Goal: Task Accomplishment & Management: Complete application form

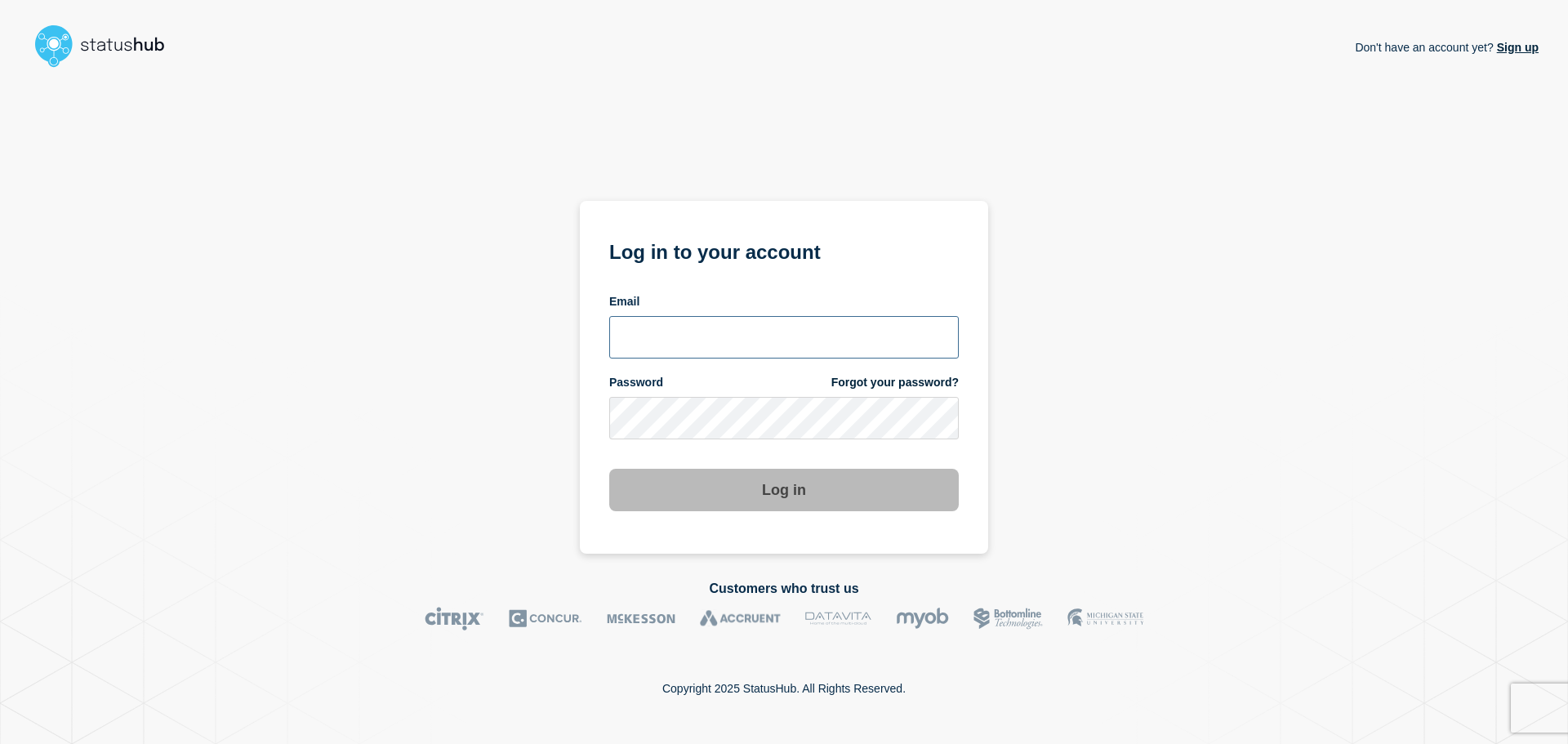
click at [741, 323] on input "email input" at bounding box center [783, 337] width 350 height 42
type input "iscommandcenter@shawinc.com"
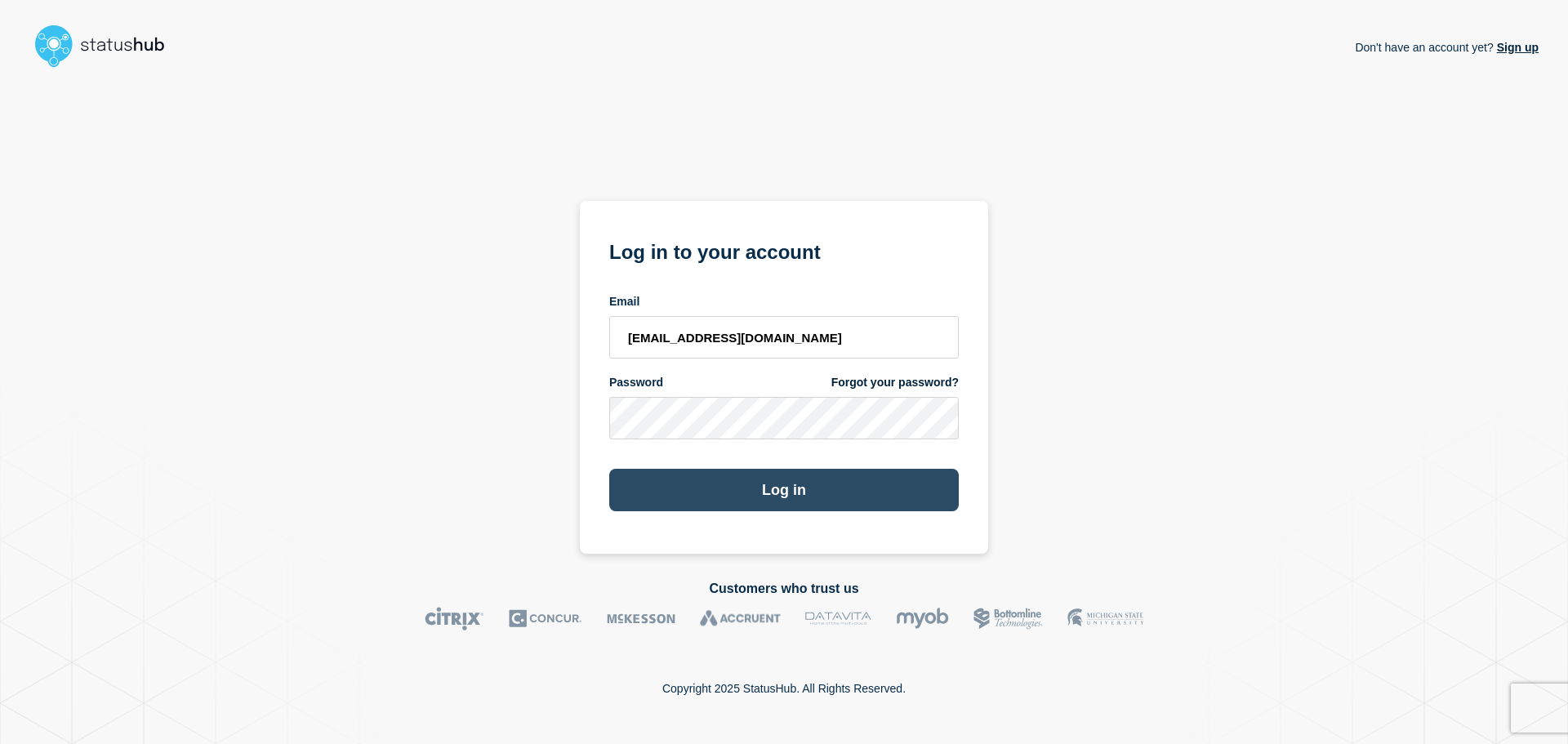
drag, startPoint x: 872, startPoint y: 461, endPoint x: 840, endPoint y: 489, distance: 42.5
click at [860, 472] on div "Log in" at bounding box center [783, 483] width 350 height 56
click at [840, 489] on button "Log in" at bounding box center [783, 490] width 350 height 42
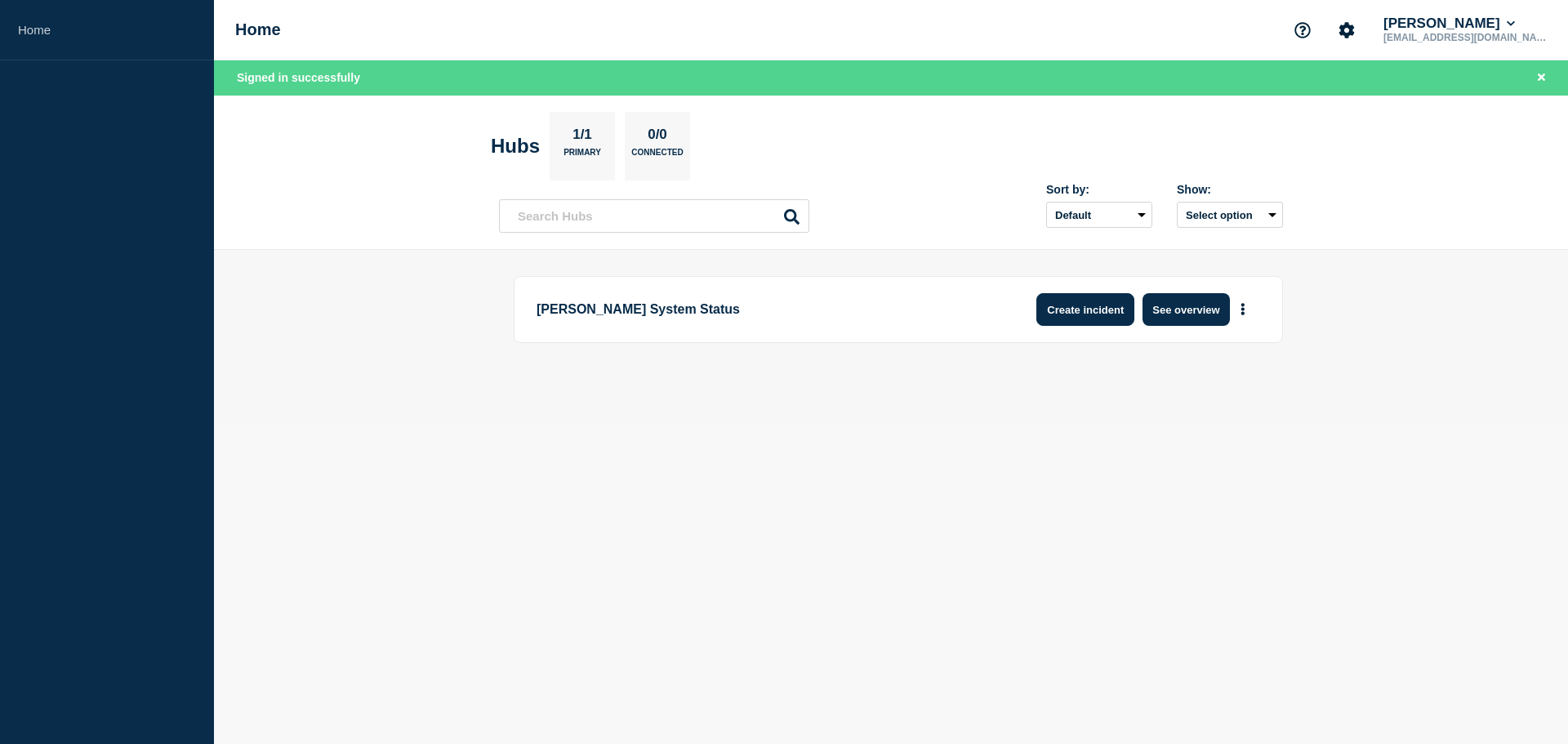
click at [1076, 310] on button "Create incident" at bounding box center [1085, 309] width 98 height 33
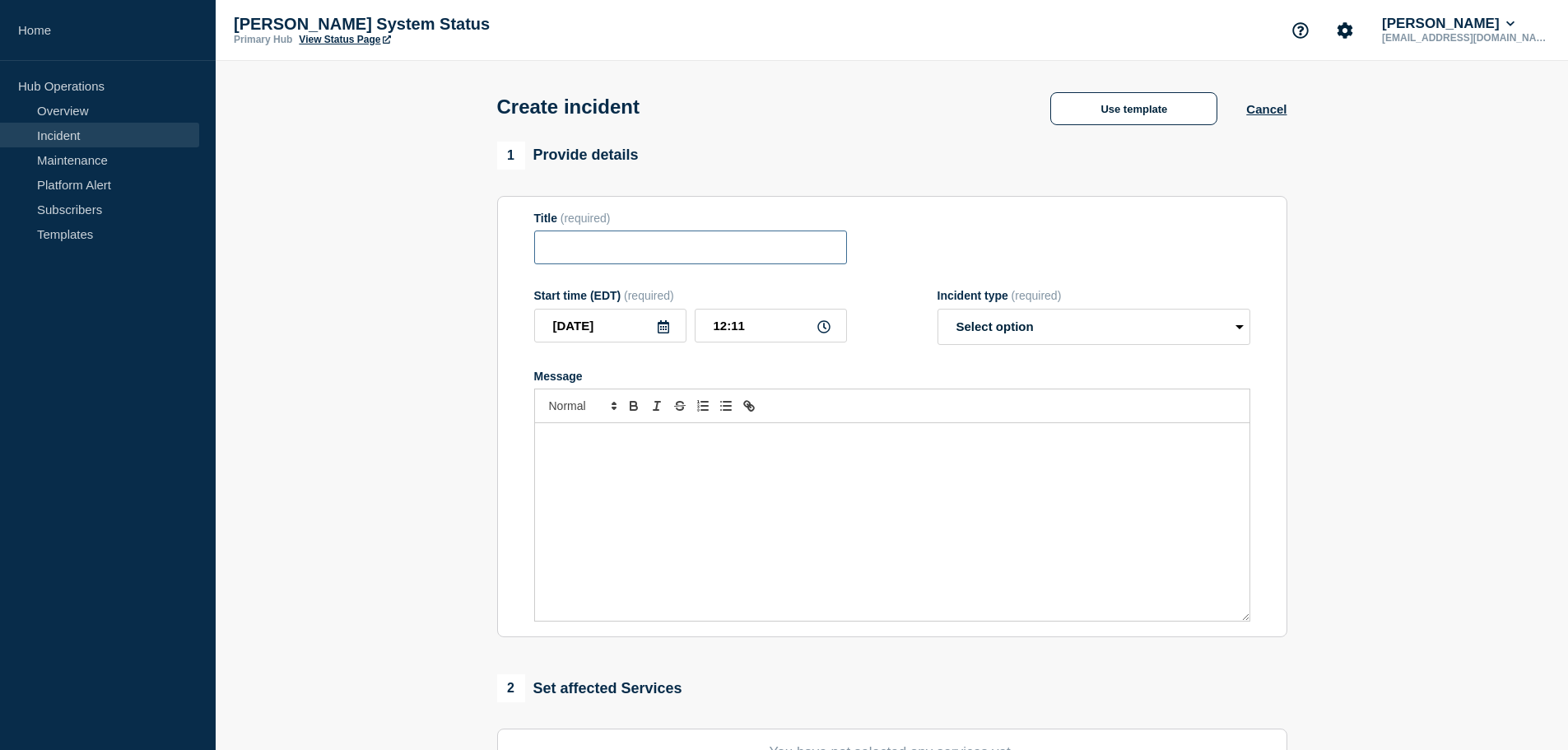
click at [644, 264] on input "Title" at bounding box center [690, 247] width 313 height 34
click at [644, 250] on input "Winbid -" at bounding box center [690, 247] width 313 height 34
paste input "INC0391576"
type input "Winbid - INC0391576"
click at [574, 447] on p "Message" at bounding box center [892, 440] width 689 height 15
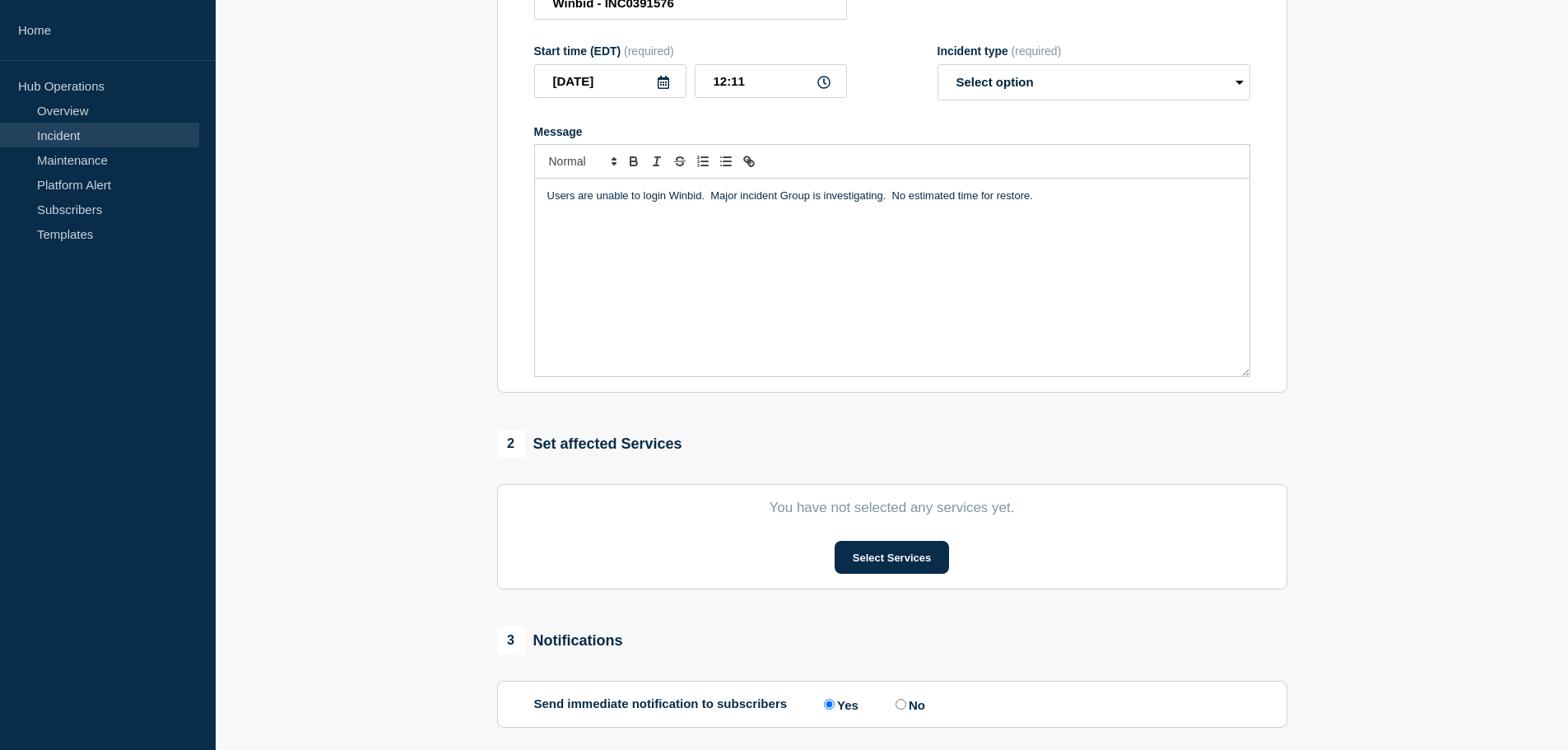
scroll to position [247, 0]
click at [904, 568] on button "Select Services" at bounding box center [892, 554] width 114 height 33
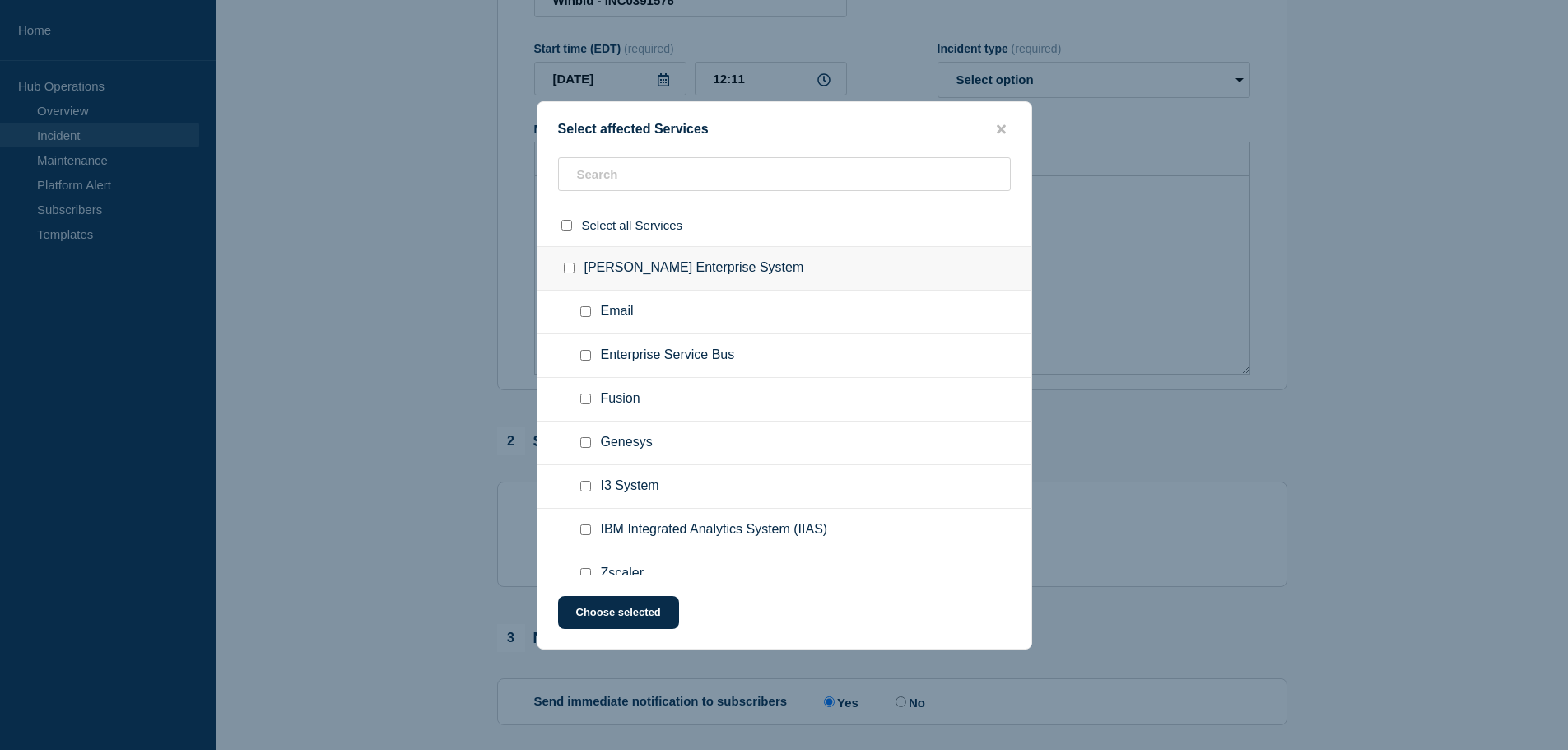
click at [676, 349] on span "Enterprise Service Bus" at bounding box center [668, 355] width 134 height 16
drag, startPoint x: 600, startPoint y: 169, endPoint x: 733, endPoint y: 176, distance: 133.2
click at [613, 169] on input "text" at bounding box center [784, 174] width 452 height 34
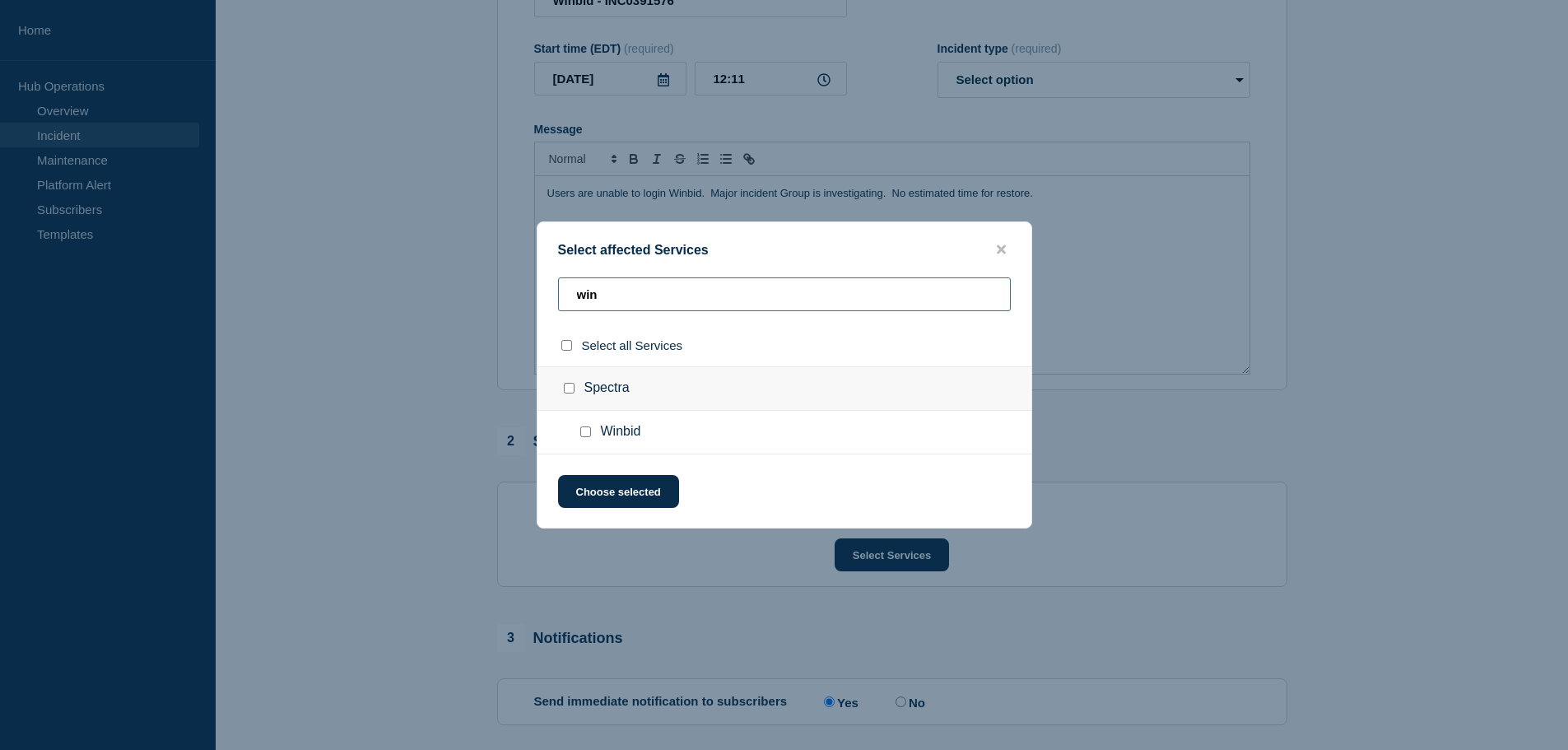
type input "win"
click at [575, 435] on ul "Winbid" at bounding box center [785, 432] width 494 height 44
click at [582, 434] on input "Winbid checkbox" at bounding box center [586, 432] width 11 height 11
checkbox input "true"
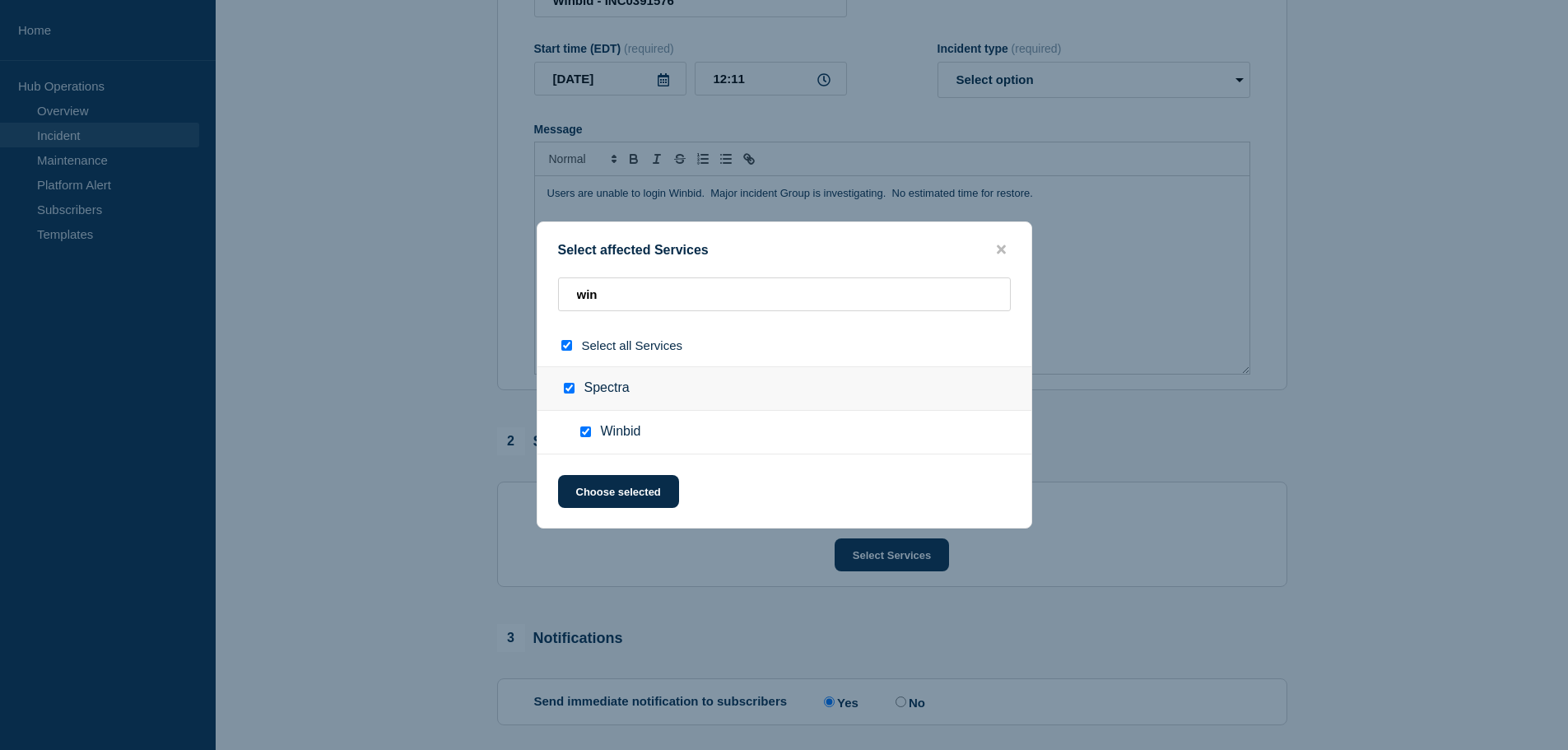
checkbox input "true"
click at [609, 497] on button "Choose selected" at bounding box center [619, 490] width 121 height 33
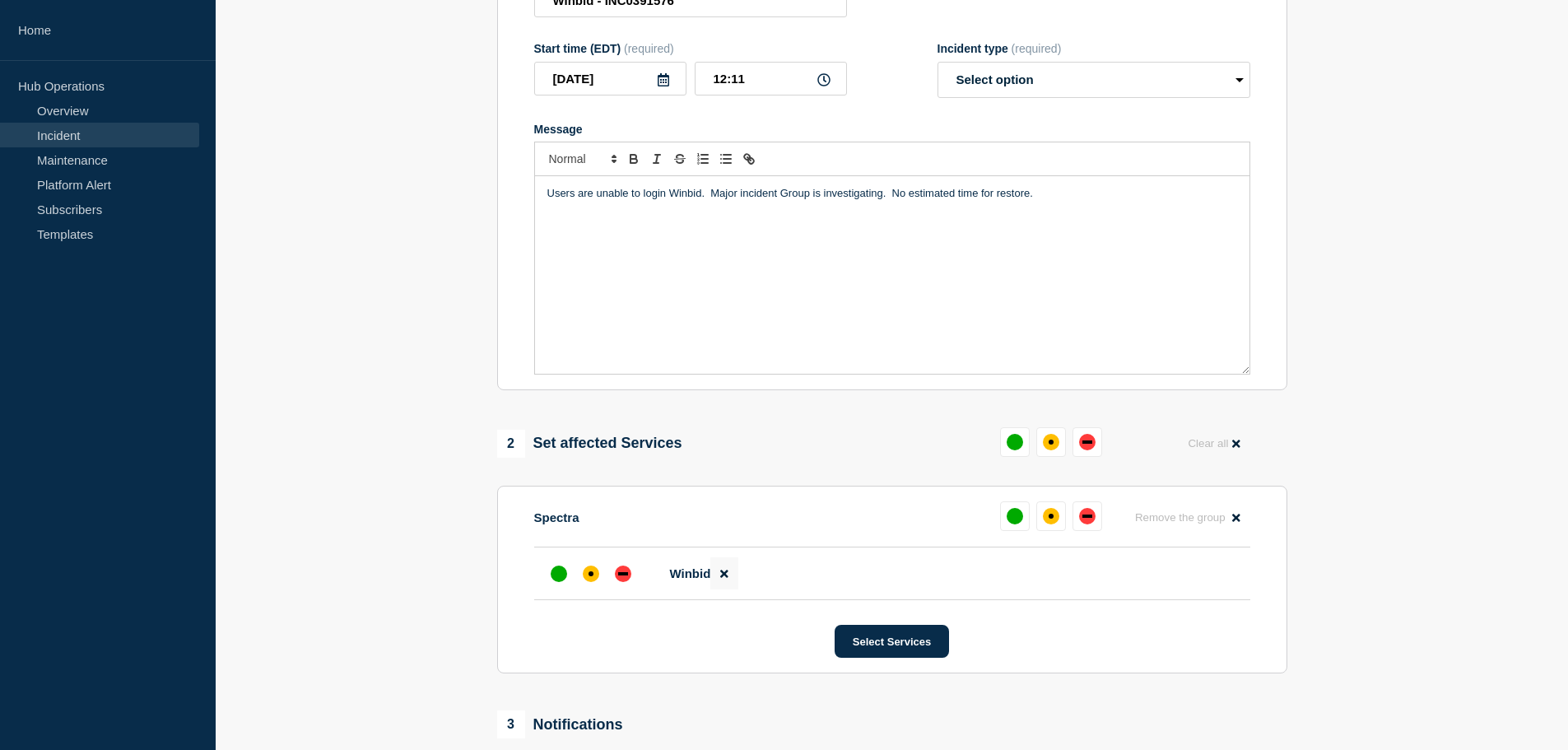
click at [722, 577] on icon at bounding box center [723, 573] width 7 height 7
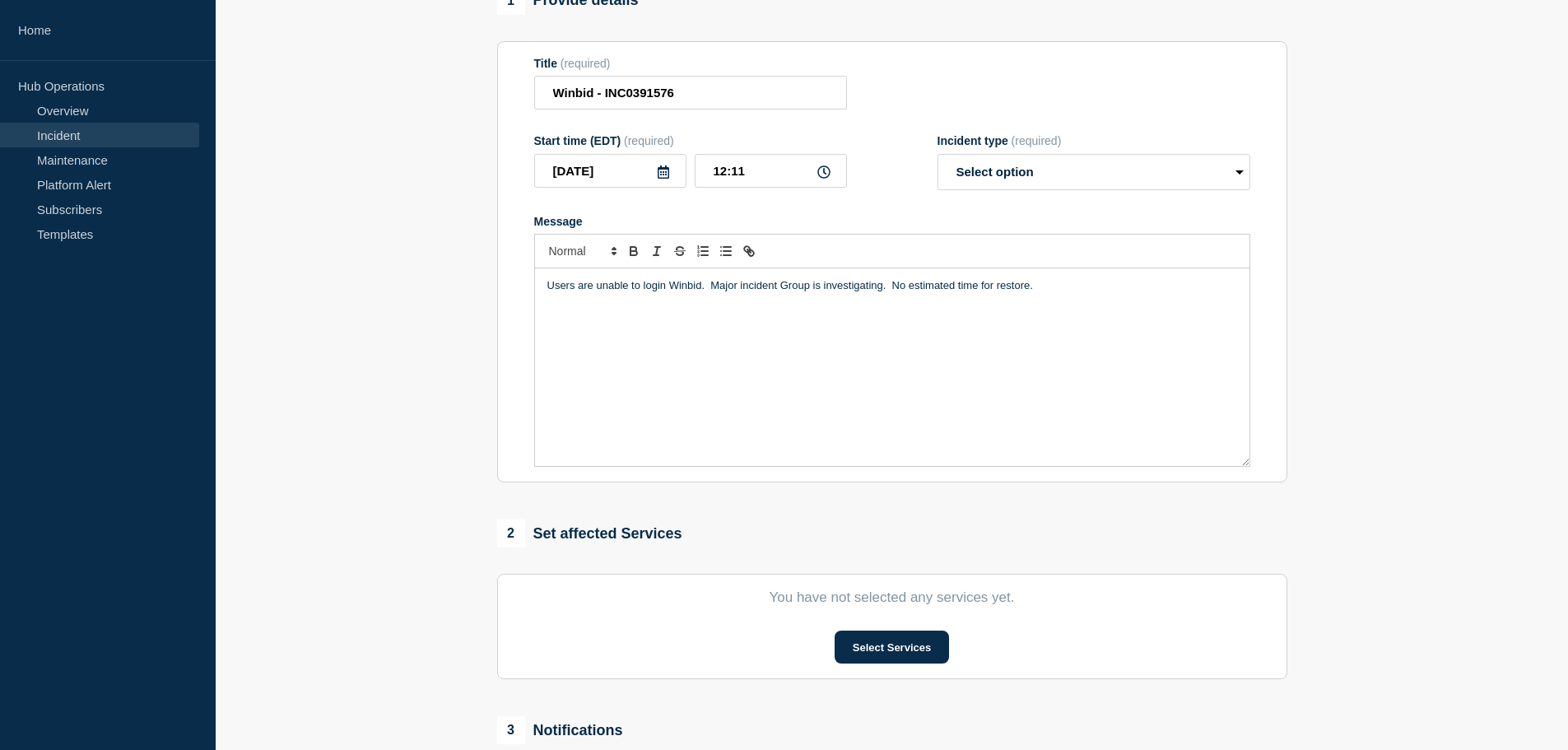
scroll to position [0, 0]
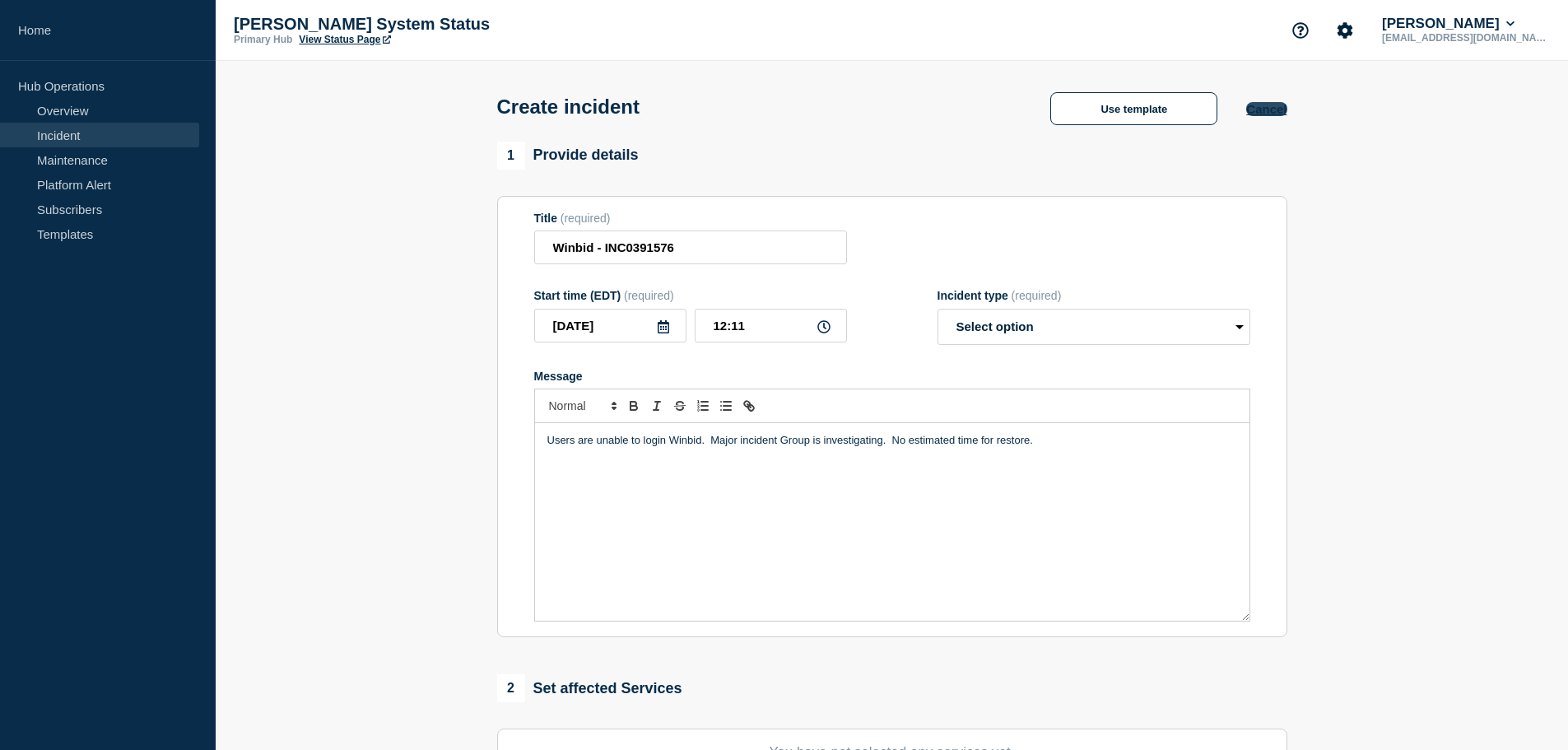
click at [1276, 110] on button "Cancel" at bounding box center [1266, 109] width 40 height 14
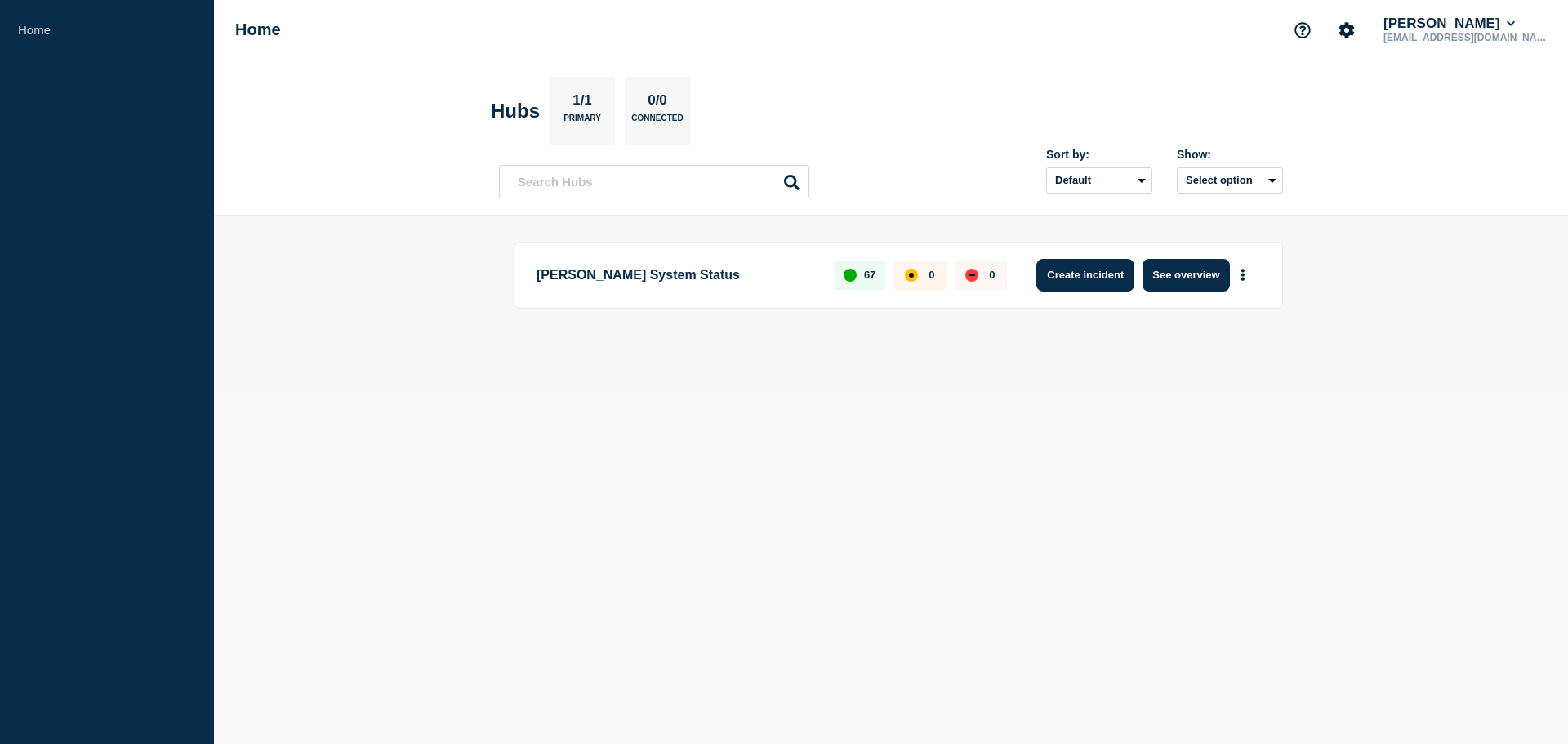
click at [1088, 280] on button "Create incident" at bounding box center [1085, 274] width 98 height 33
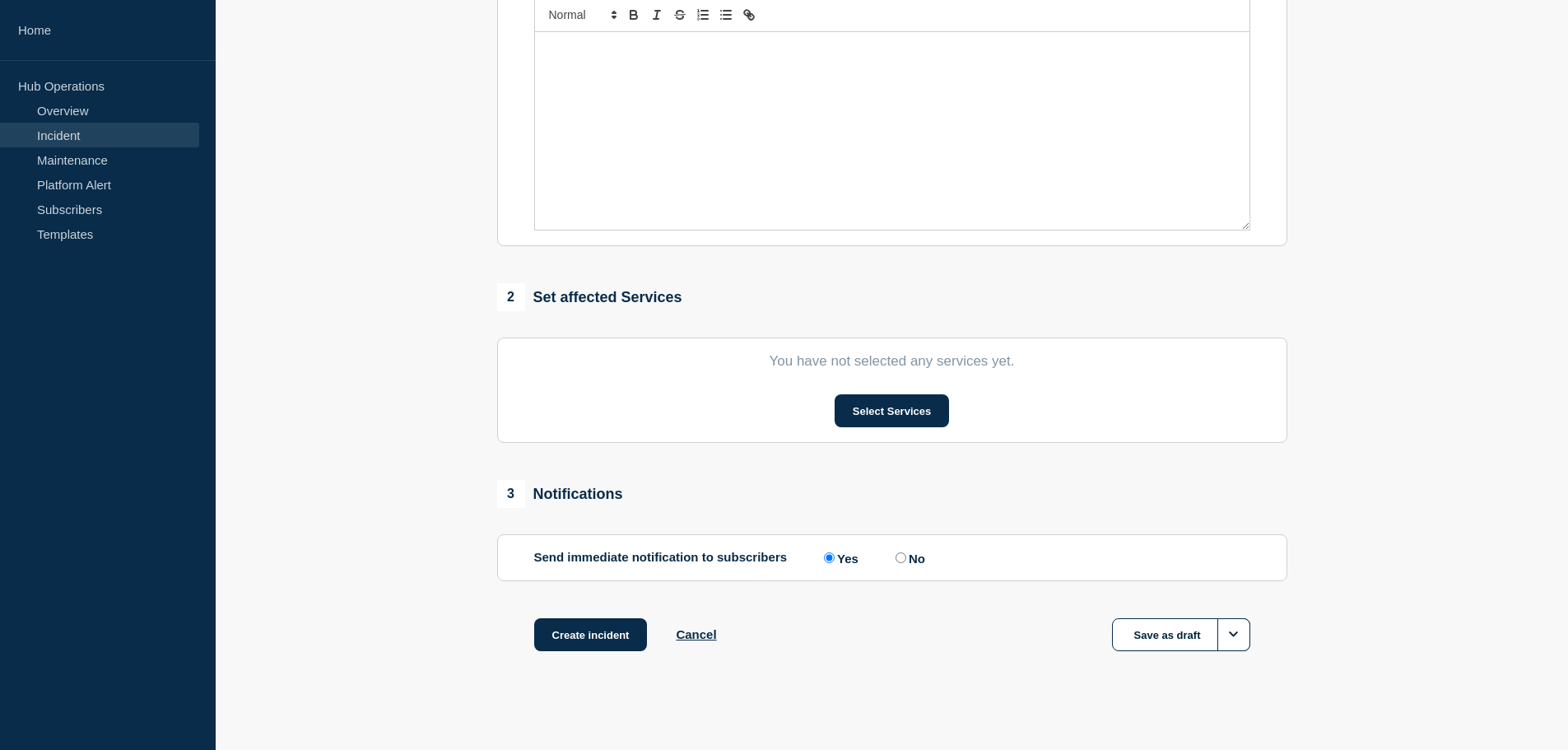
scroll to position [403, 0]
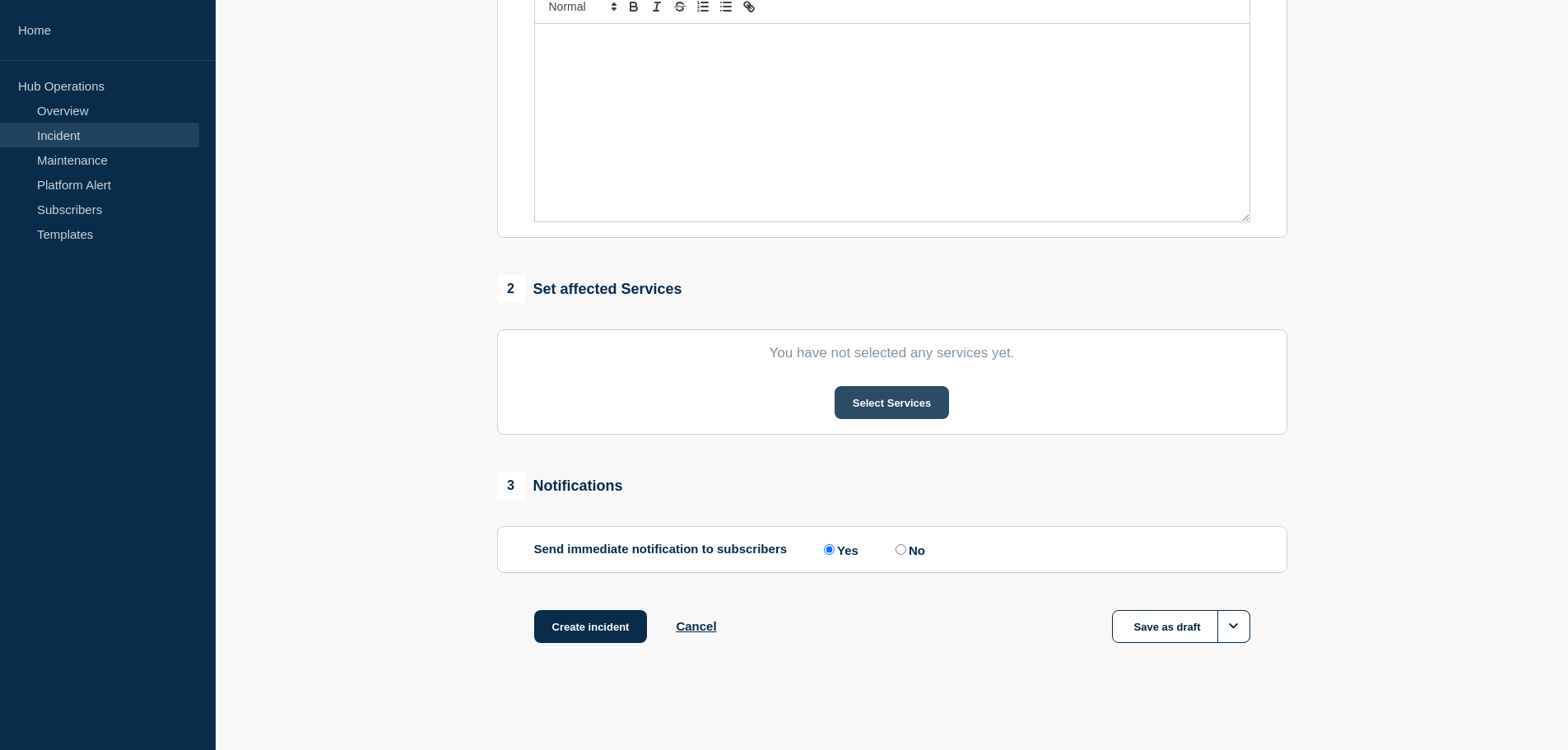
click at [896, 409] on button "Select Services" at bounding box center [892, 402] width 114 height 33
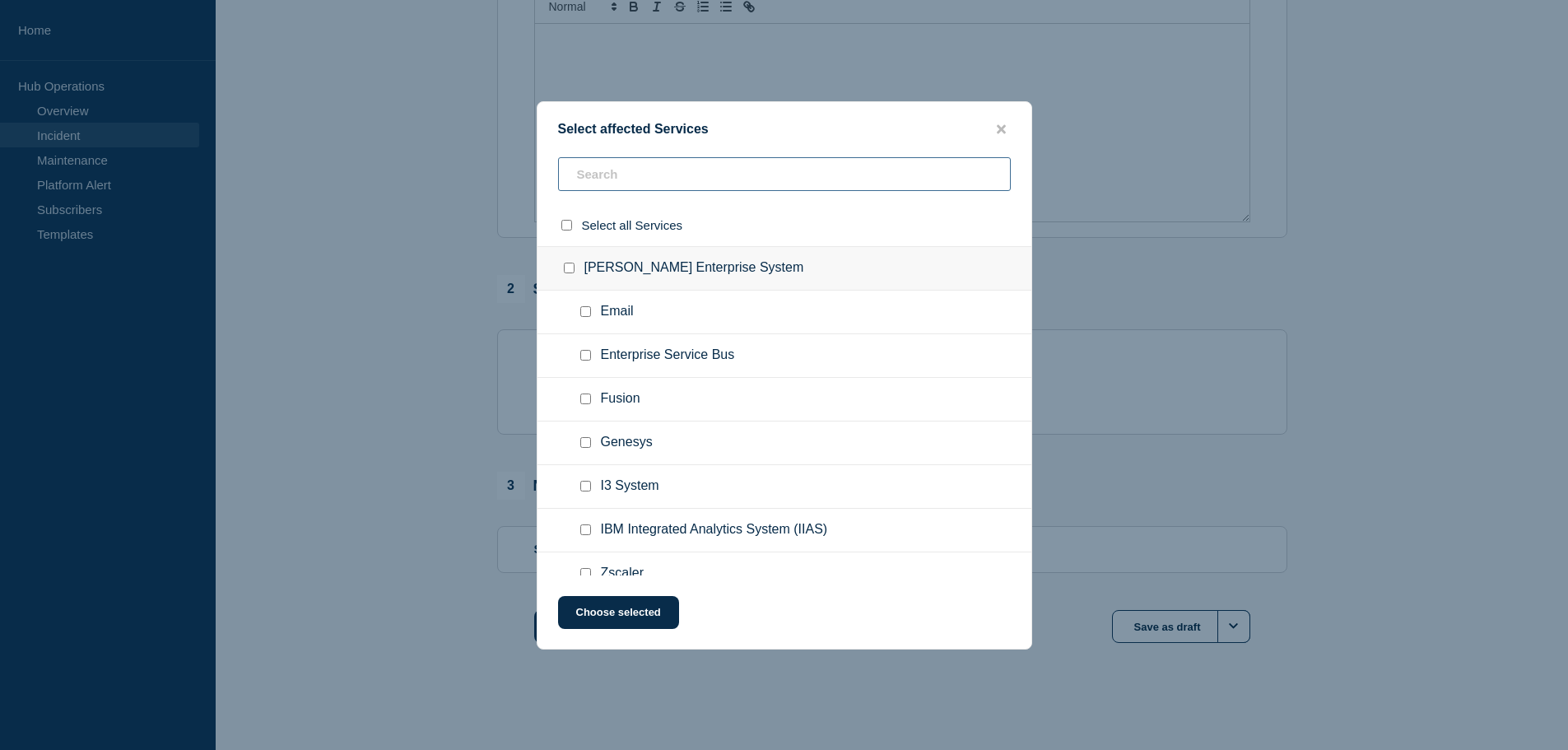
click at [601, 176] on input "text" at bounding box center [784, 174] width 452 height 34
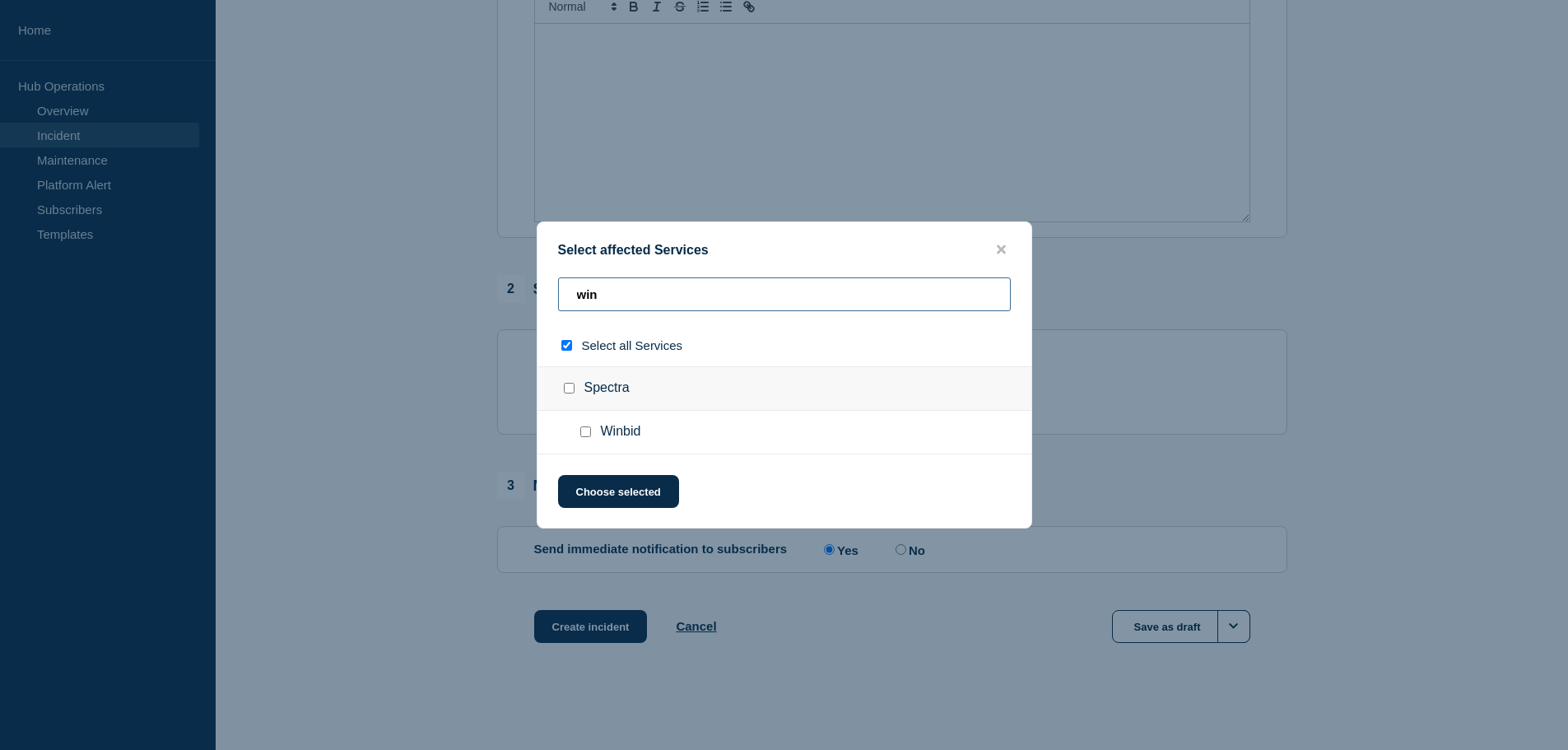
type input "wind"
checkbox input "true"
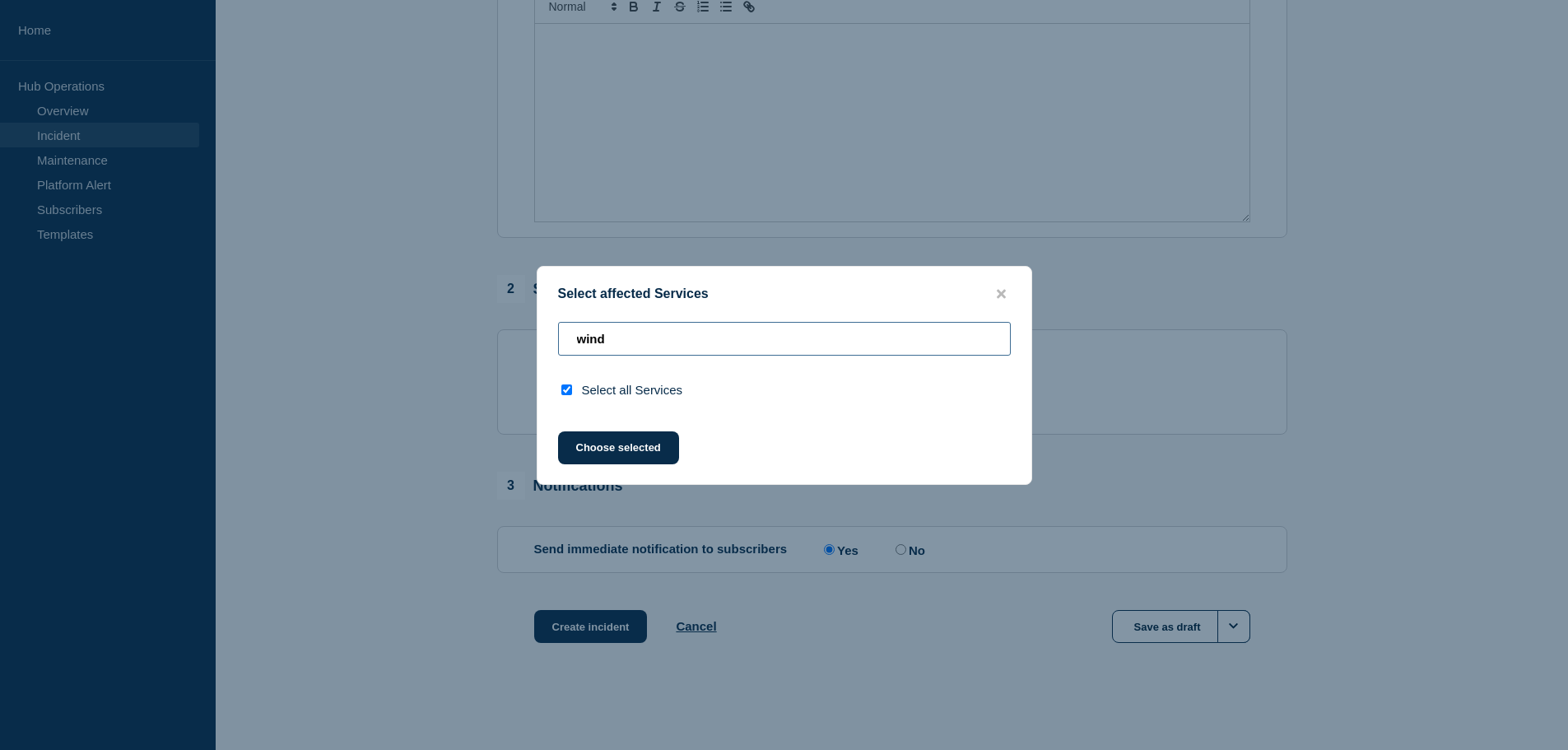
type input "win"
checkbox input "false"
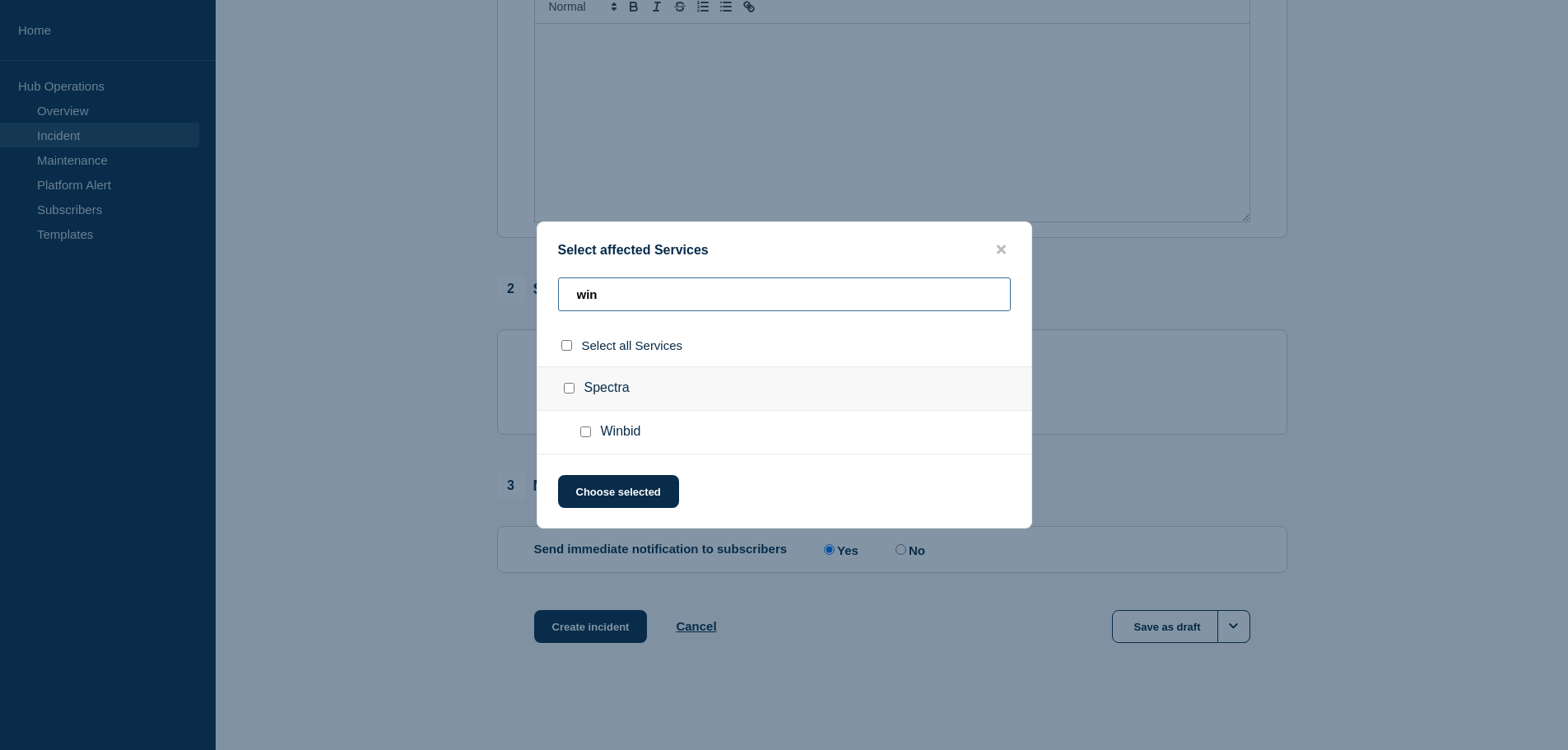
type input "win"
click at [572, 387] on input "Spectra checkbox" at bounding box center [569, 388] width 11 height 11
checkbox input "true"
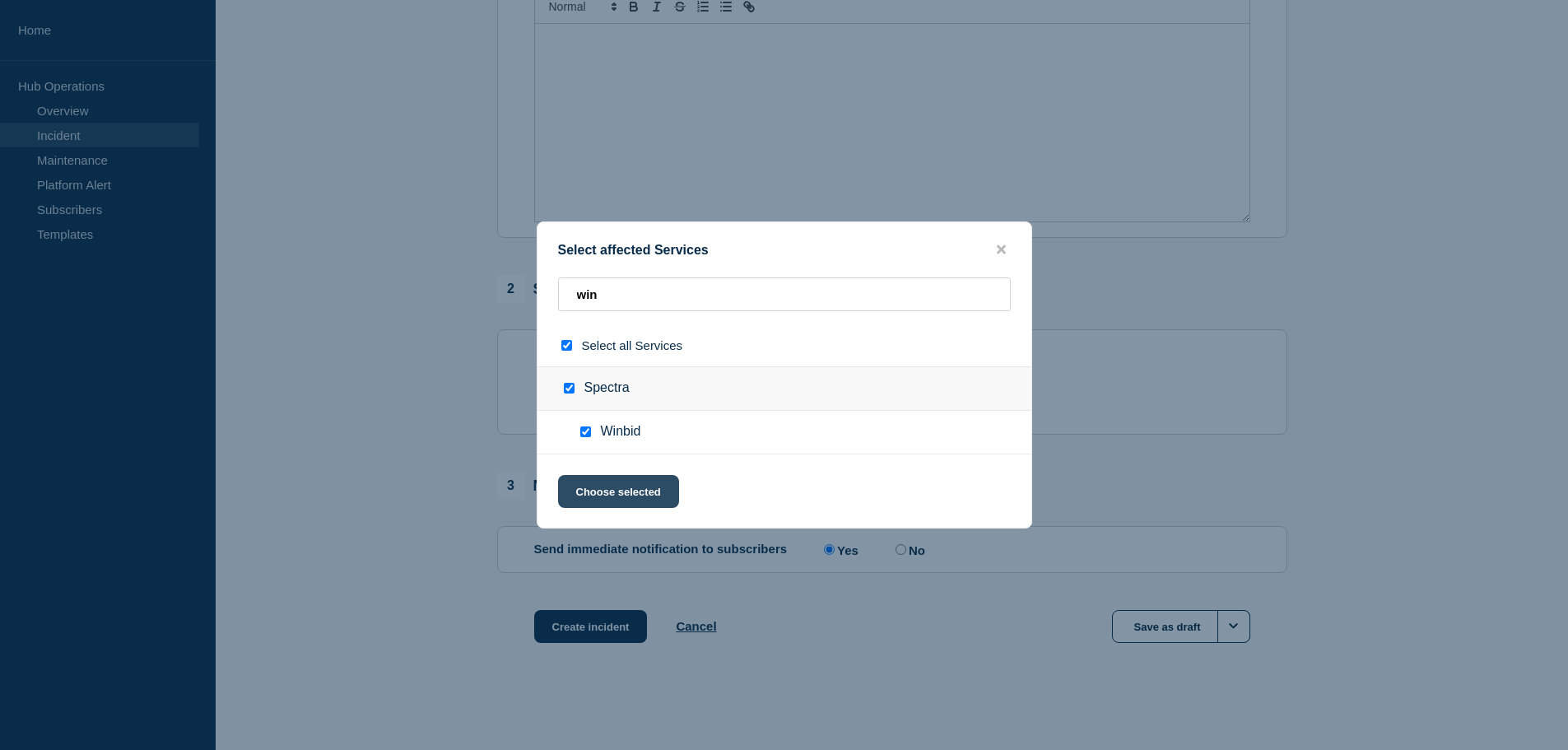
click at [607, 495] on button "Choose selected" at bounding box center [619, 490] width 121 height 33
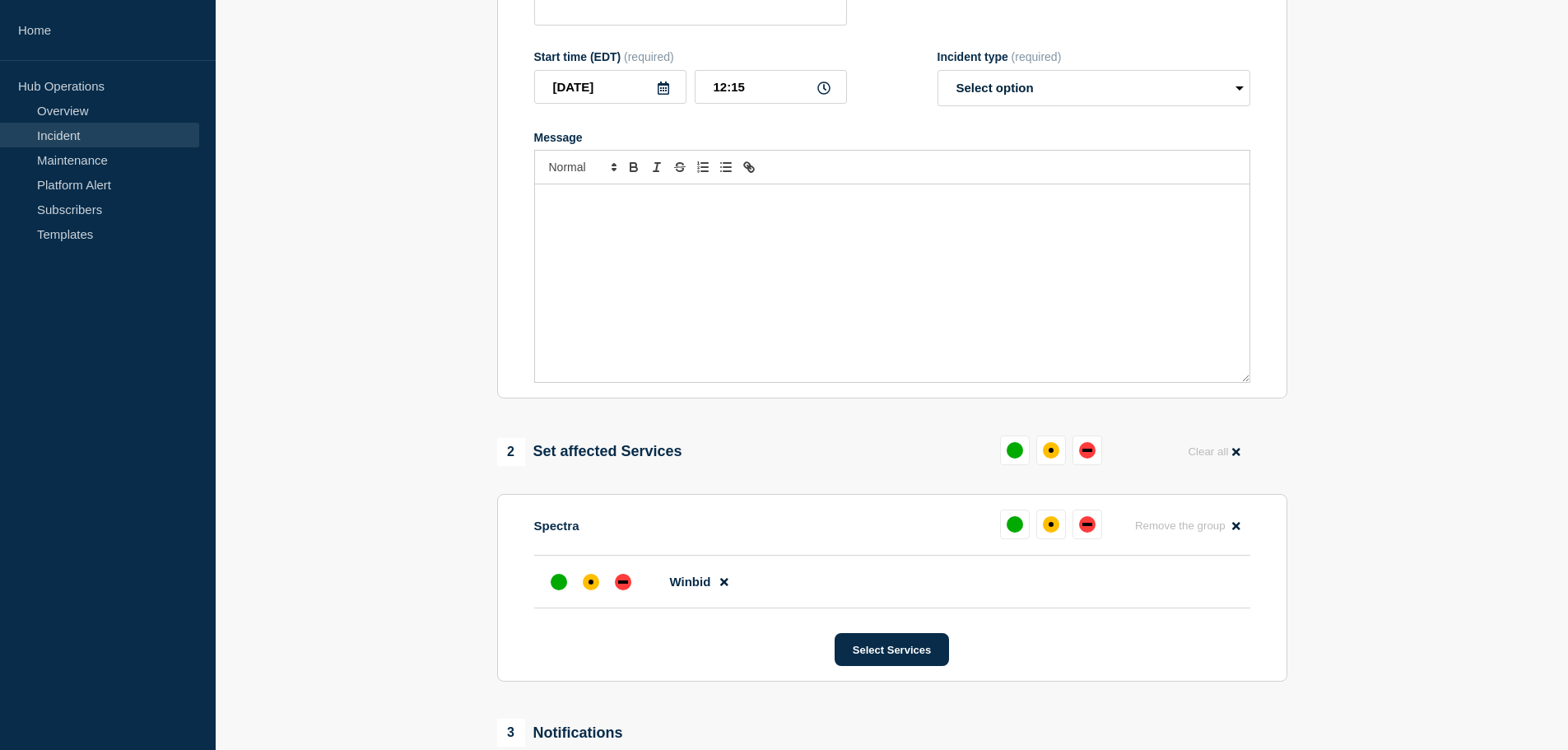
scroll to position [156, 0]
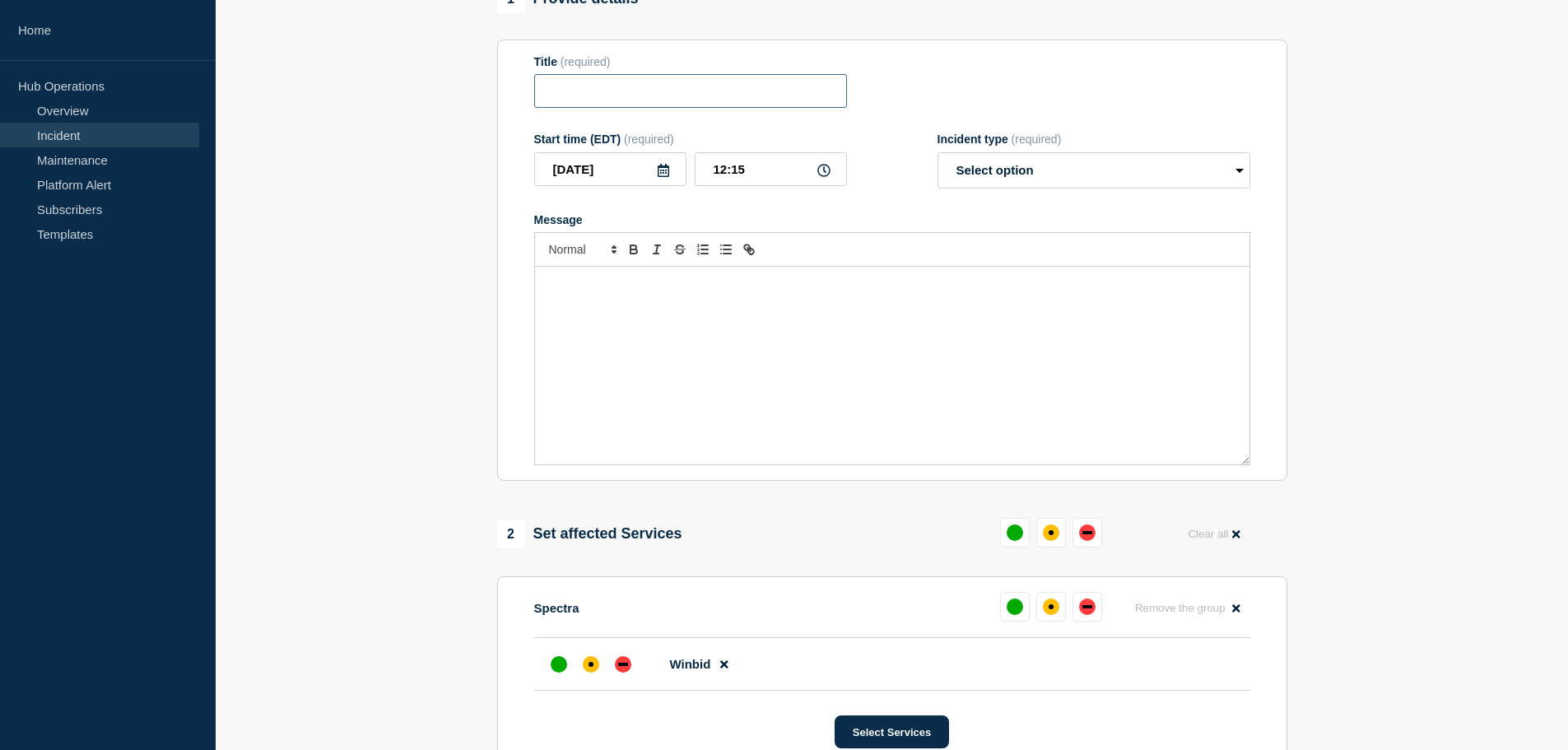
click at [610, 103] on input "Title" at bounding box center [690, 91] width 313 height 34
click at [663, 92] on input "Winbid -" at bounding box center [690, 91] width 313 height 34
paste input "INC0391576"
type input "Winbid - INC0391576"
click at [582, 300] on div "Message" at bounding box center [892, 365] width 714 height 197
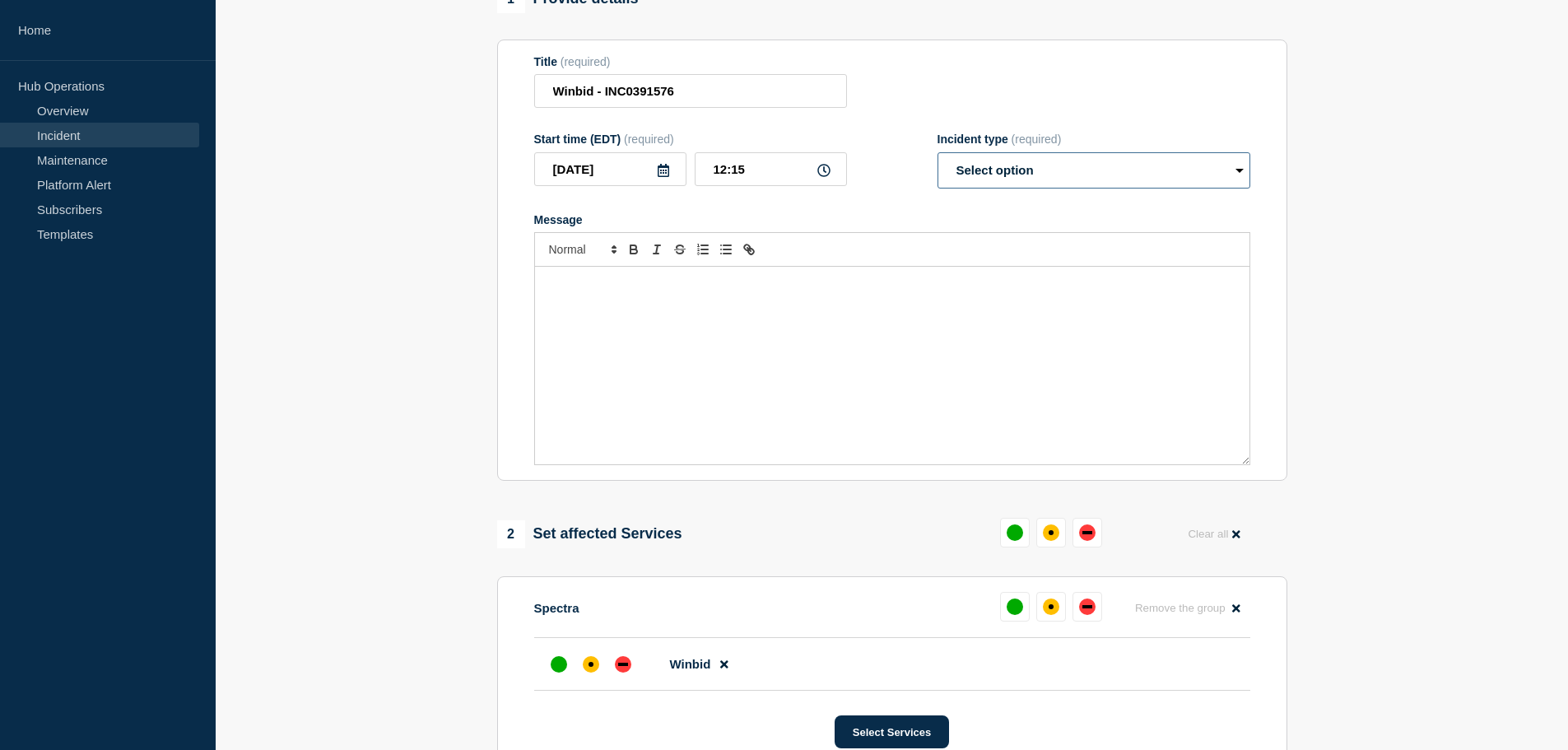
click at [1023, 177] on select "Select option Investigating Identified Monitoring" at bounding box center [1093, 170] width 313 height 37
select select "investigating"
click at [937, 155] on select "Select option Investigating Identified Monitoring" at bounding box center [1093, 170] width 313 height 37
drag, startPoint x: 589, startPoint y: 296, endPoint x: 623, endPoint y: 293, distance: 34.1
click at [590, 295] on div "Message" at bounding box center [892, 365] width 714 height 197
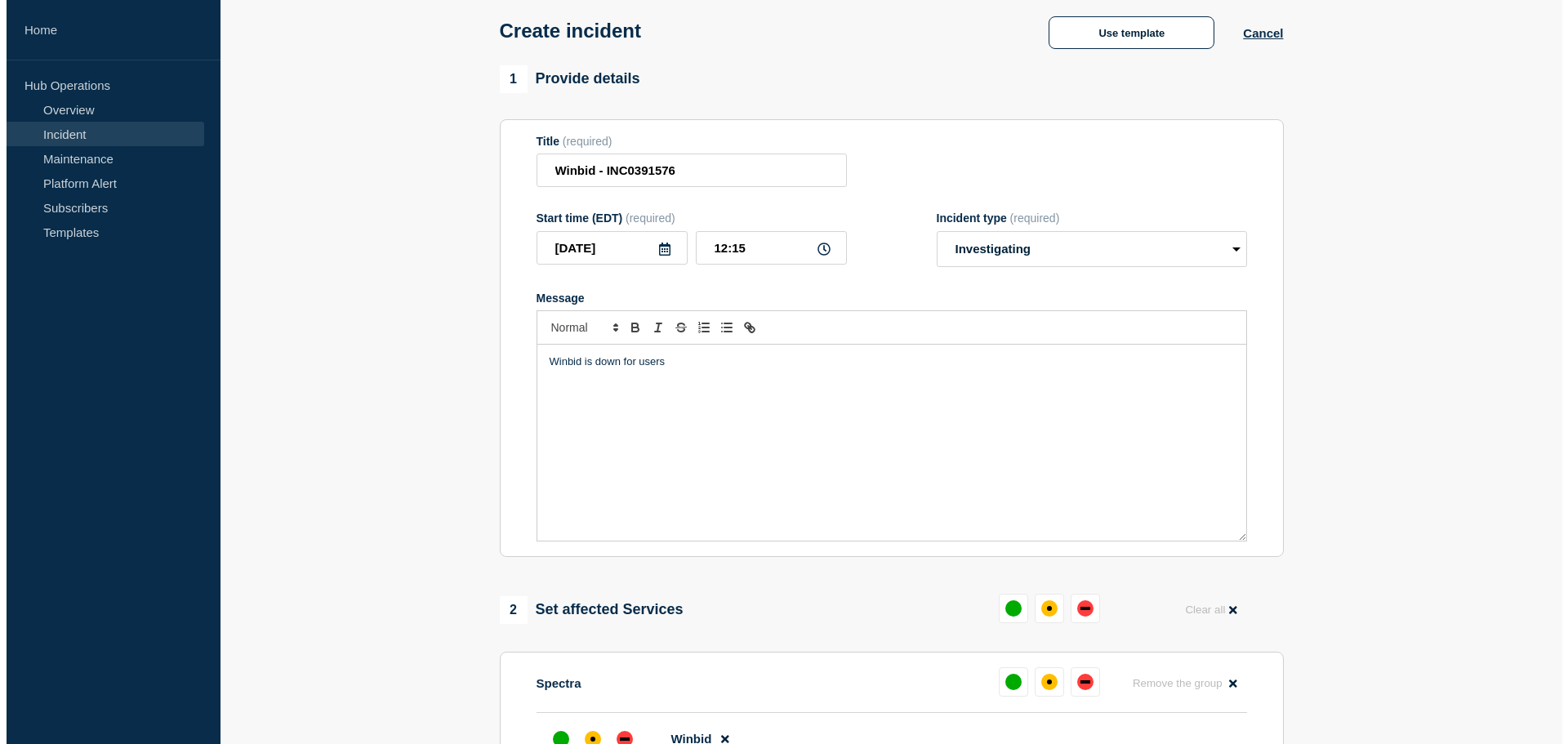
scroll to position [0, 0]
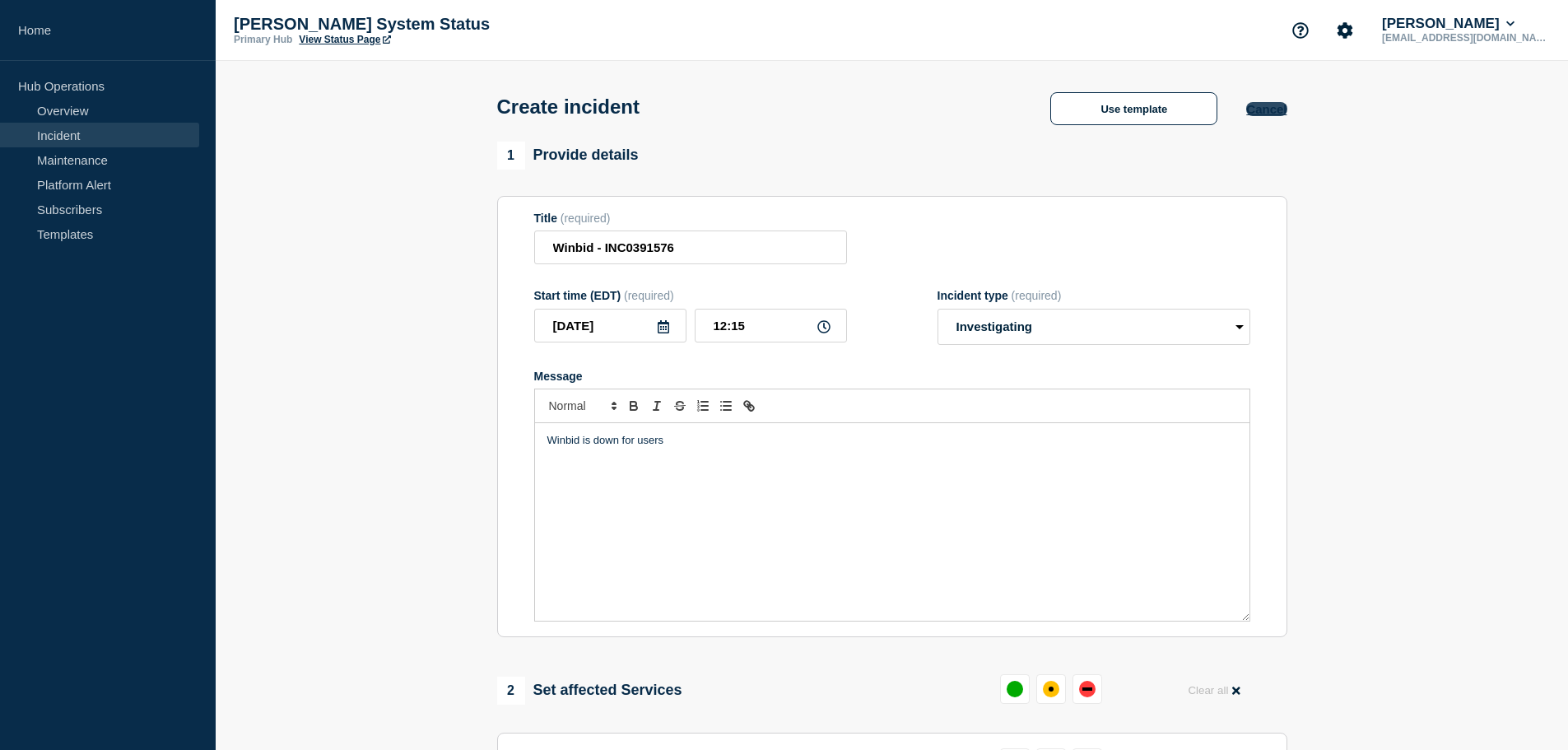
click at [1268, 111] on button "Cancel" at bounding box center [1266, 109] width 40 height 14
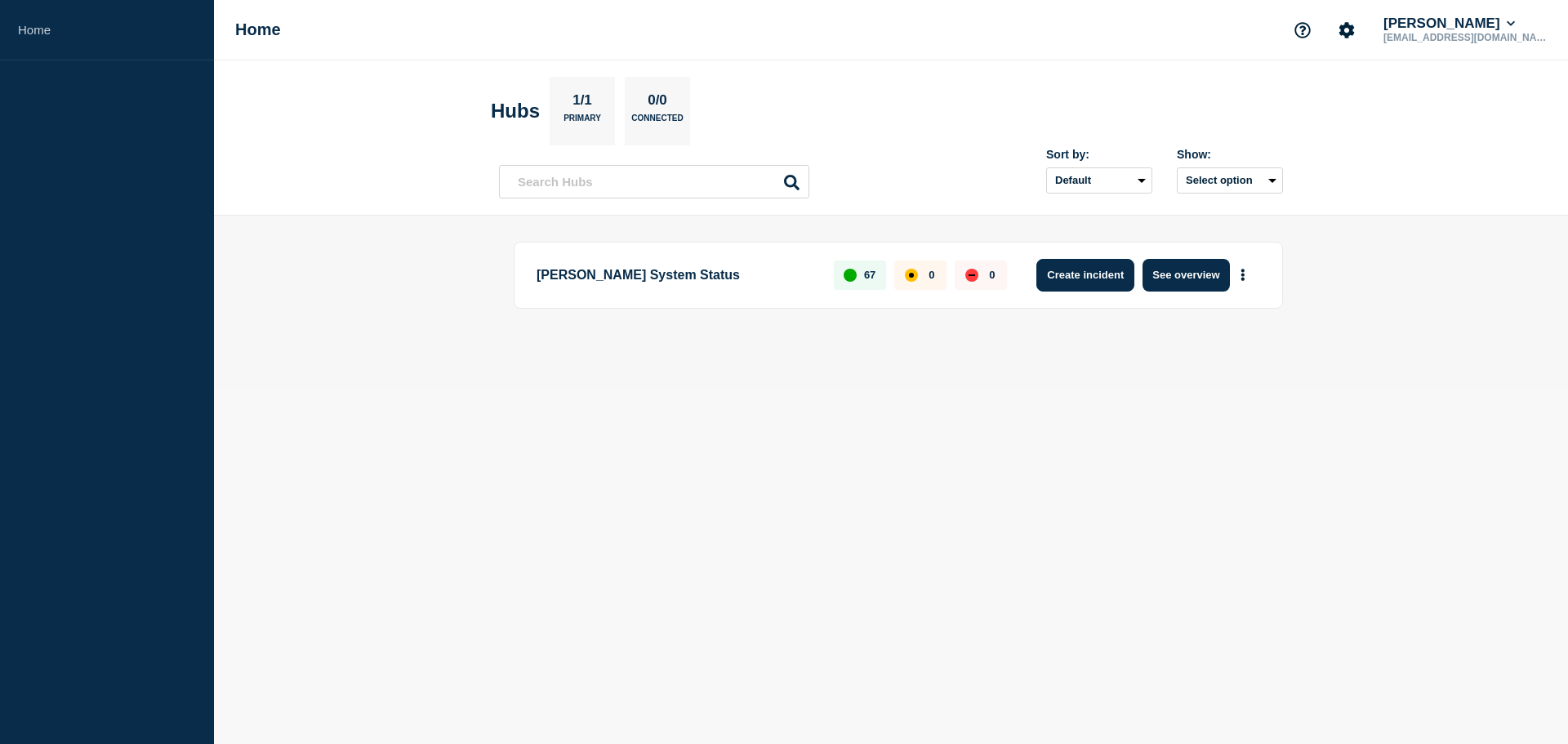
click at [1101, 280] on button "Create incident" at bounding box center [1085, 274] width 98 height 33
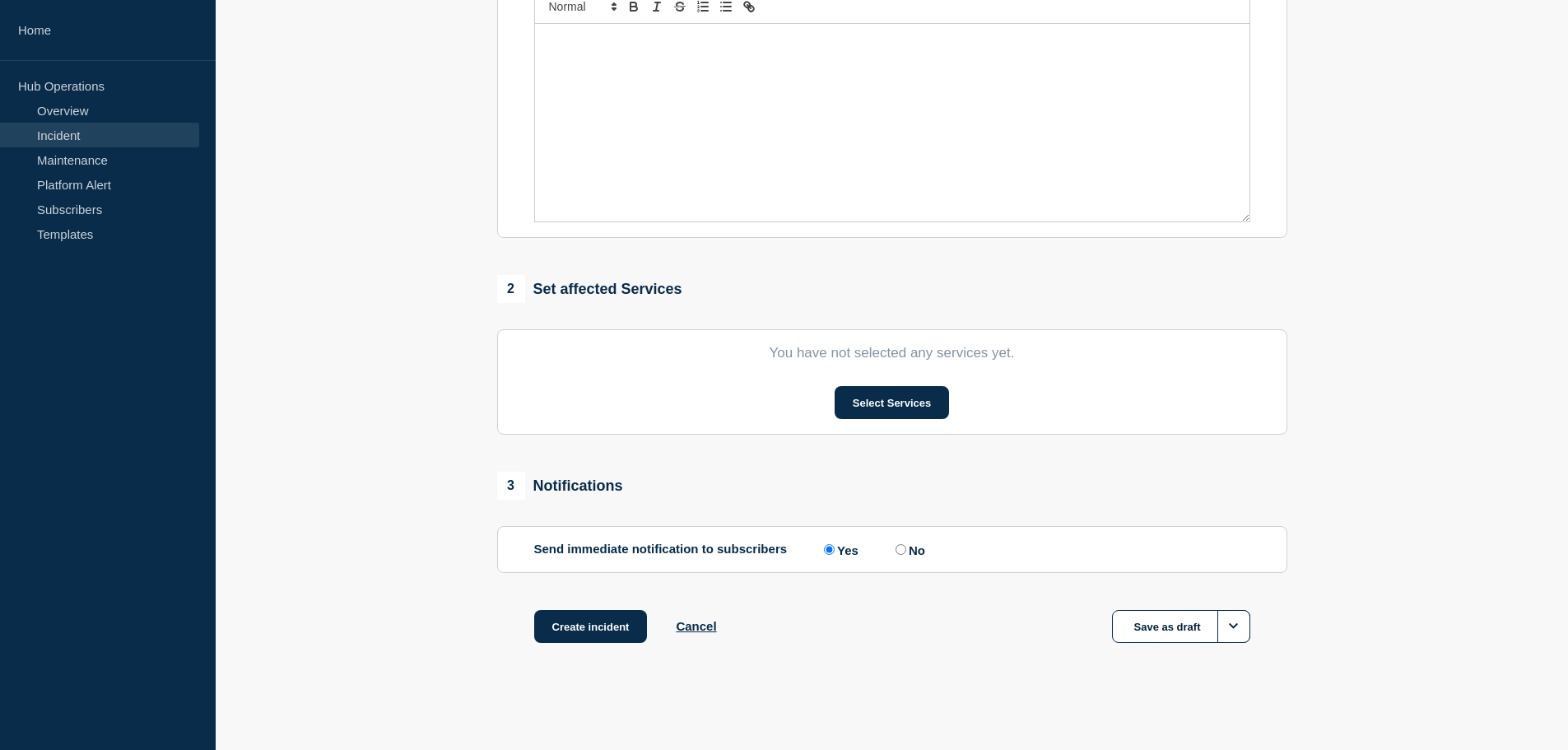
scroll to position [403, 0]
click at [881, 397] on button "Select Services" at bounding box center [892, 402] width 114 height 33
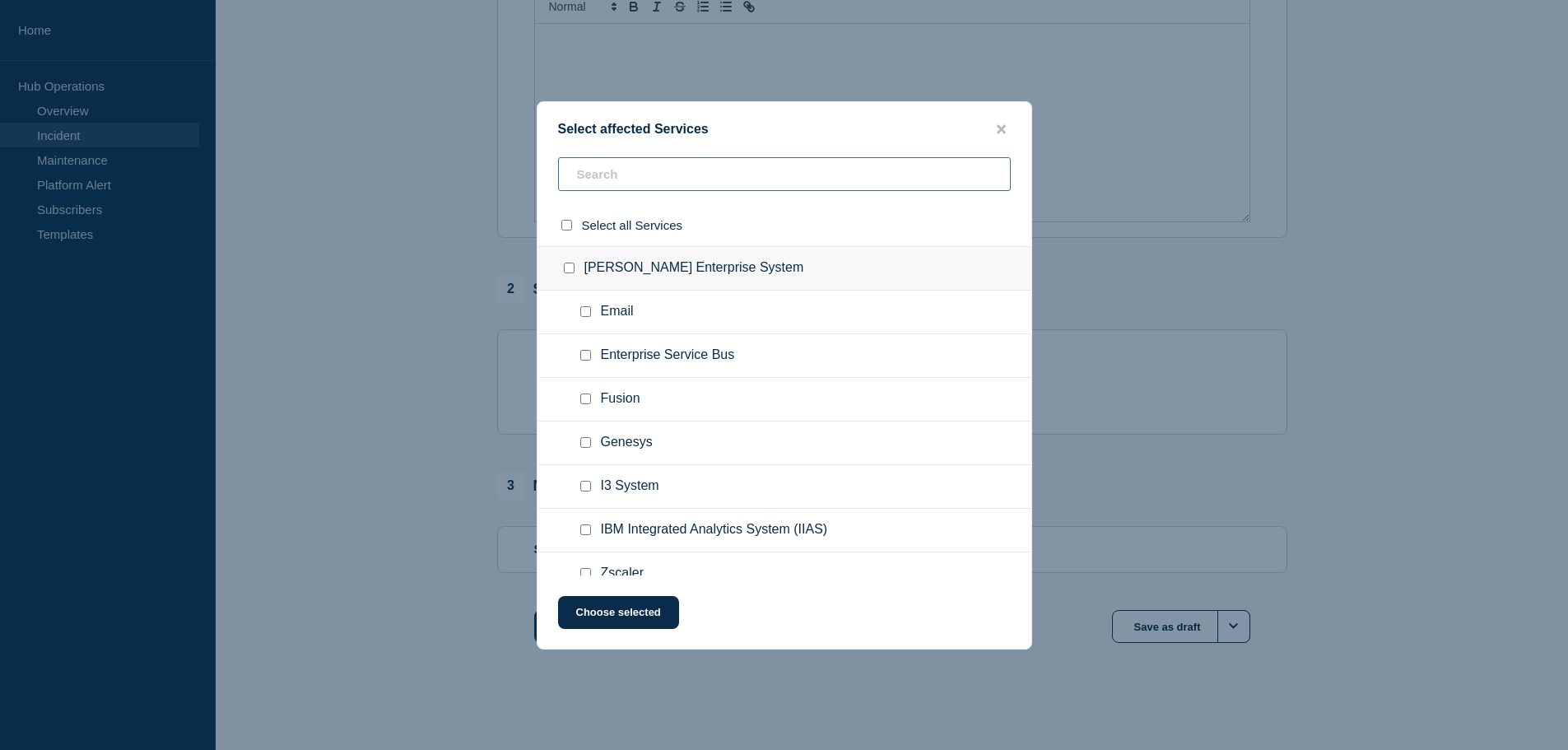
click at [687, 178] on input "text" at bounding box center [784, 174] width 452 height 34
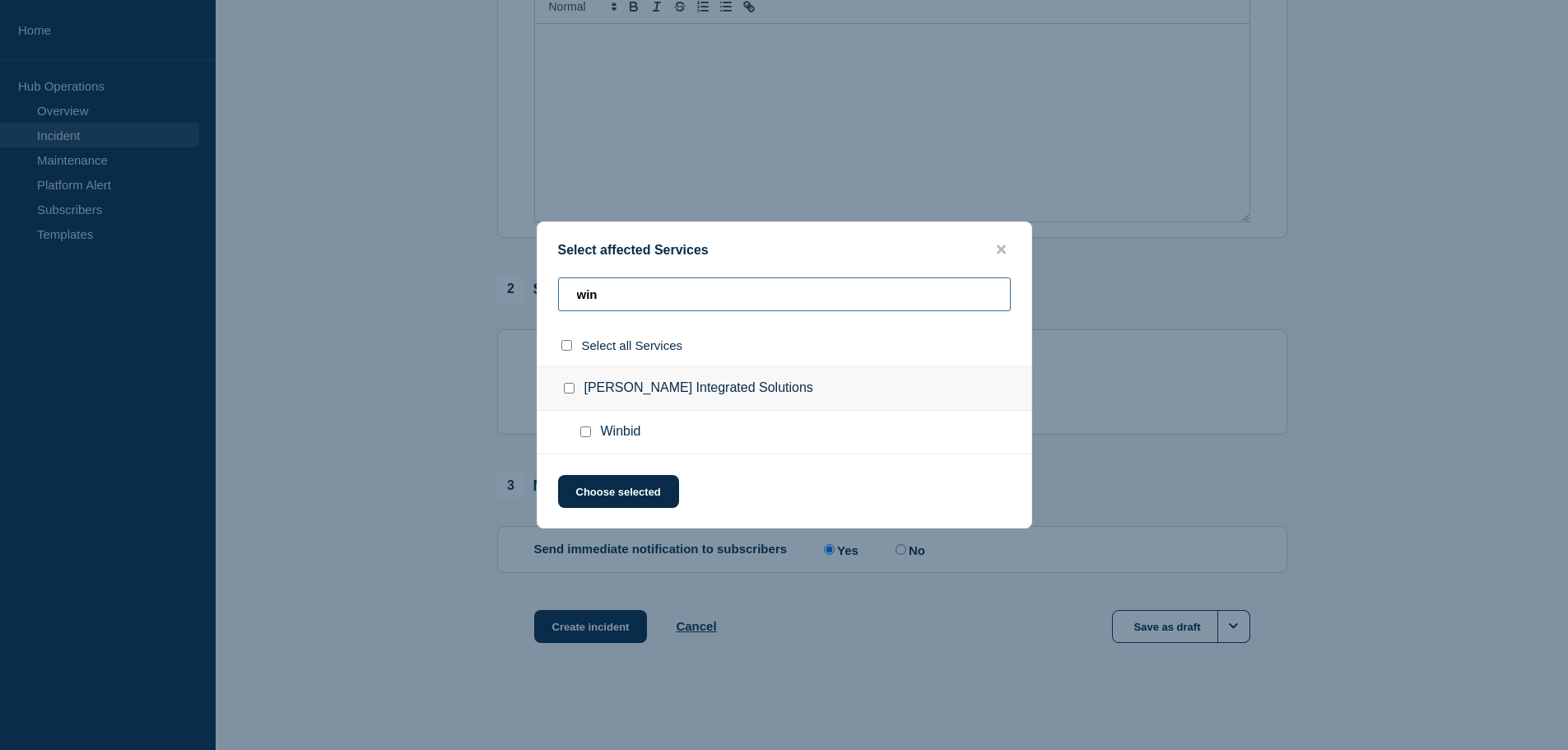
type input "win"
click at [570, 390] on input "Shaw Integrated Solutions checkbox" at bounding box center [569, 388] width 11 height 11
checkbox input "true"
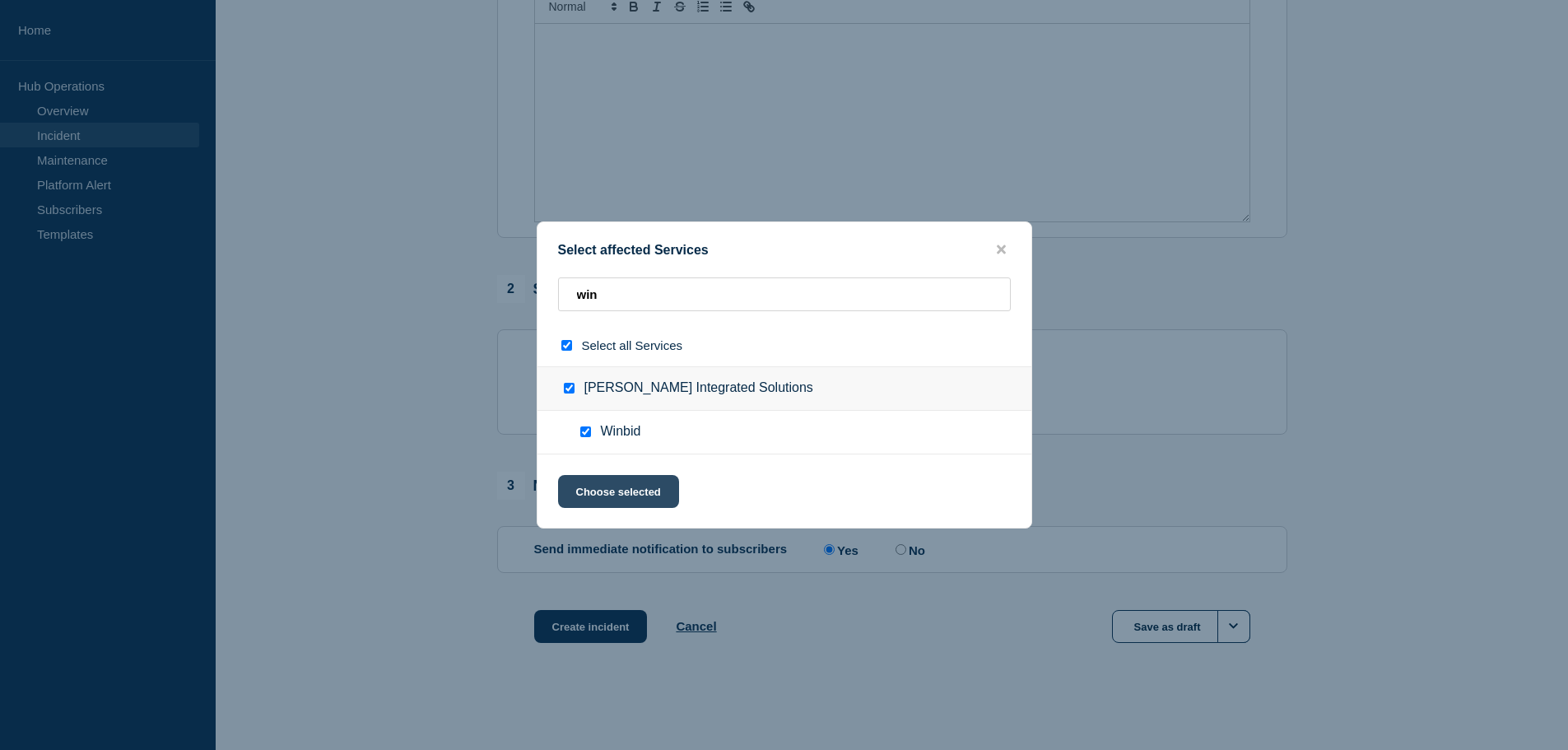
click at [633, 487] on button "Choose selected" at bounding box center [619, 490] width 121 height 33
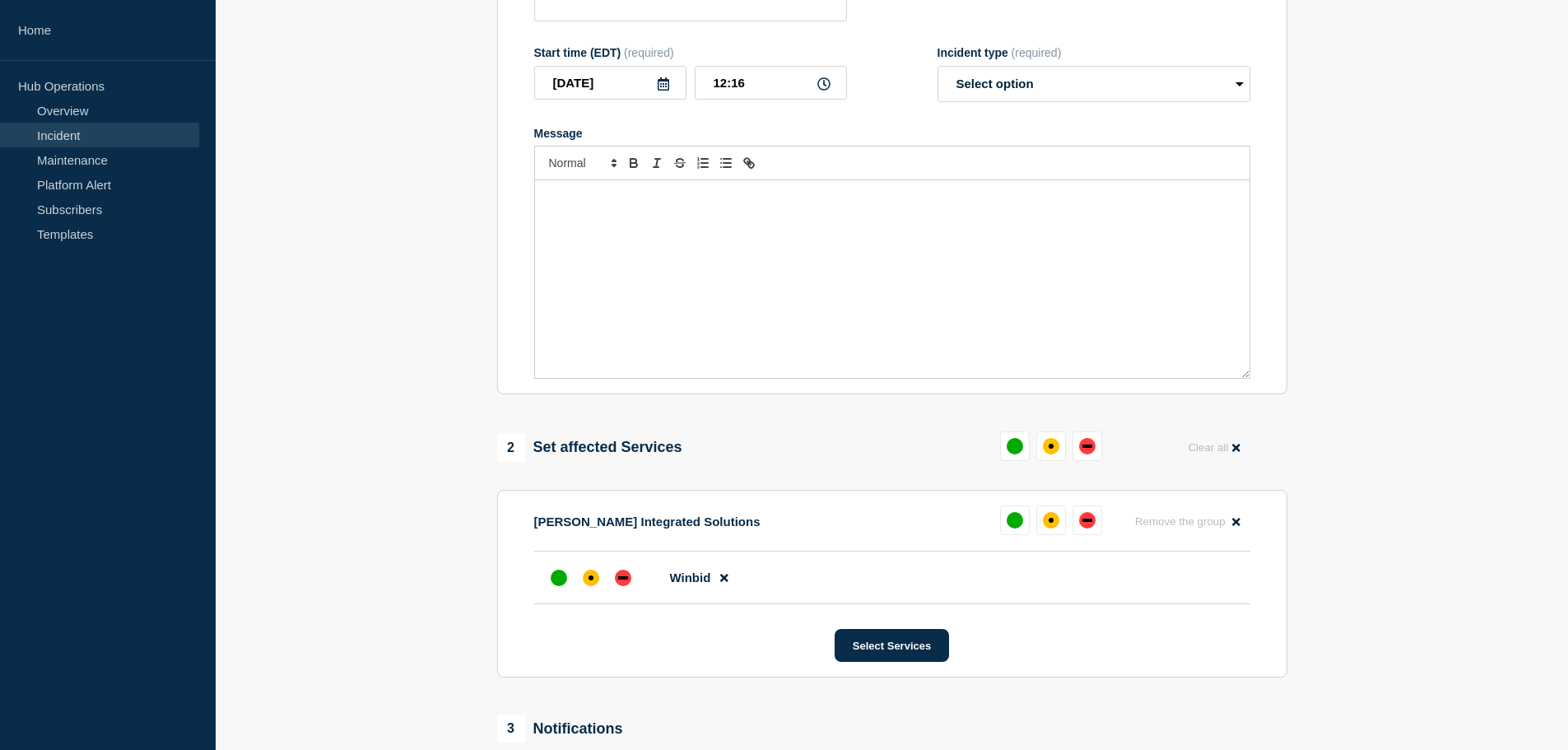
scroll to position [0, 0]
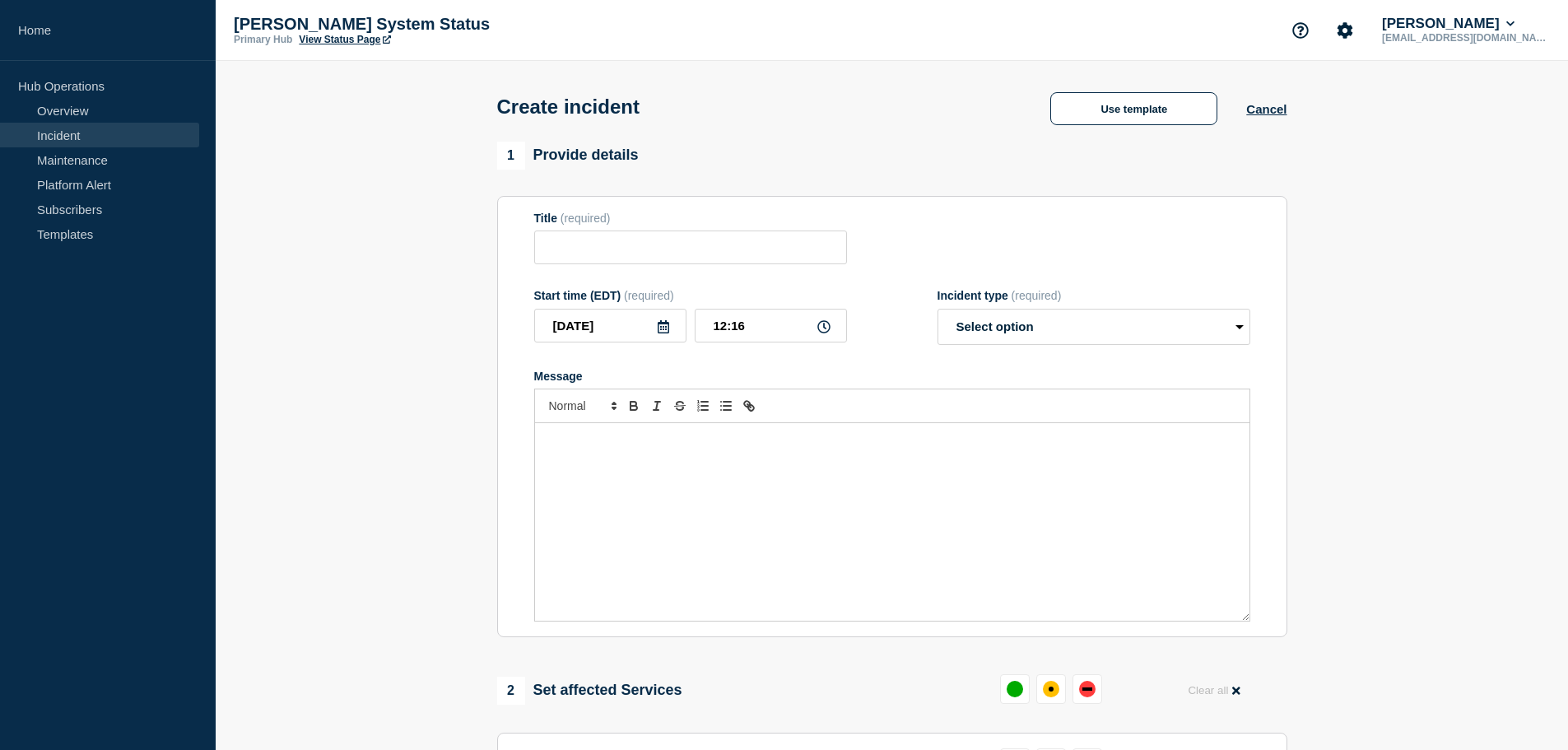
drag, startPoint x: 623, startPoint y: 271, endPoint x: 623, endPoint y: 260, distance: 11.0
click at [623, 269] on form "Title (required) Start time (EDT) (required) 2025-09-18 12:16 Incident type (re…" at bounding box center [892, 416] width 716 height 410
click at [623, 260] on input "Title" at bounding box center [690, 247] width 313 height 34
click at [655, 243] on input "Winbid -" at bounding box center [690, 247] width 313 height 34
paste input "INC0391576"
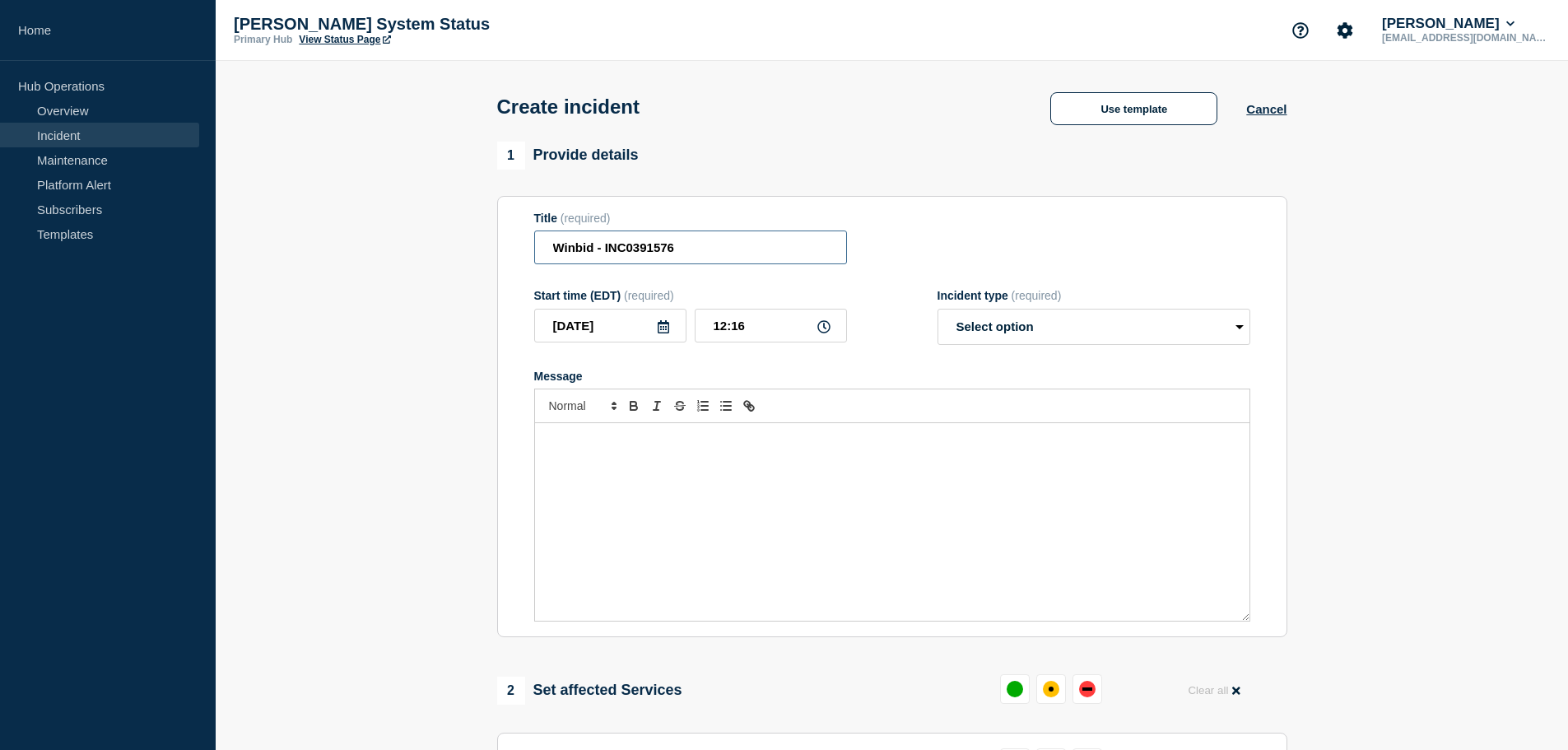
type input "Winbid - INC0391576"
click at [582, 441] on p "Message" at bounding box center [892, 440] width 689 height 15
click at [583, 466] on div "Message" at bounding box center [892, 521] width 714 height 197
click at [591, 447] on p "Message" at bounding box center [892, 440] width 689 height 15
click at [1117, 333] on select "Select option Investigating Identified Monitoring" at bounding box center [1093, 326] width 313 height 37
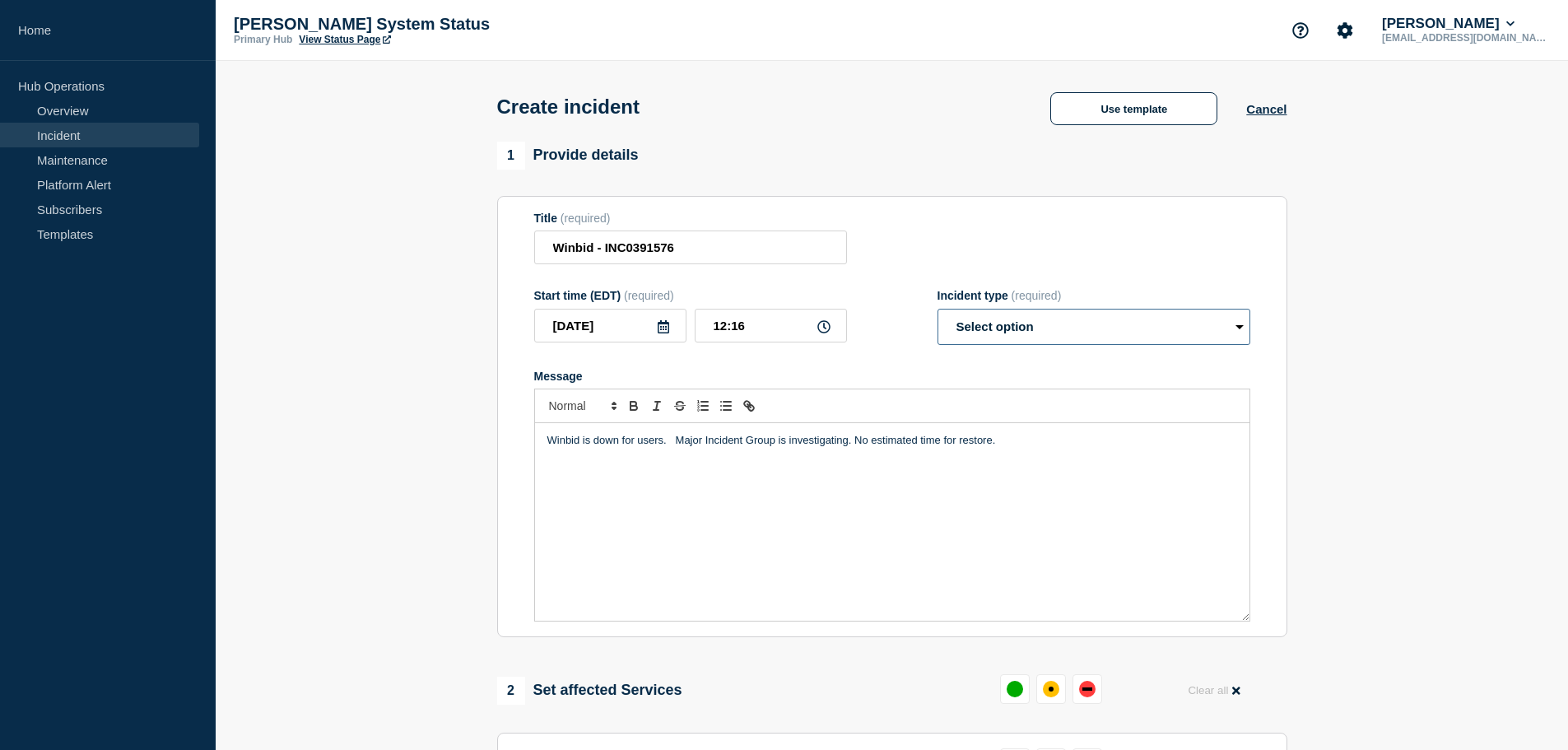
select select "investigating"
click at [937, 312] on select "Select option Investigating Identified Monitoring" at bounding box center [1093, 326] width 313 height 37
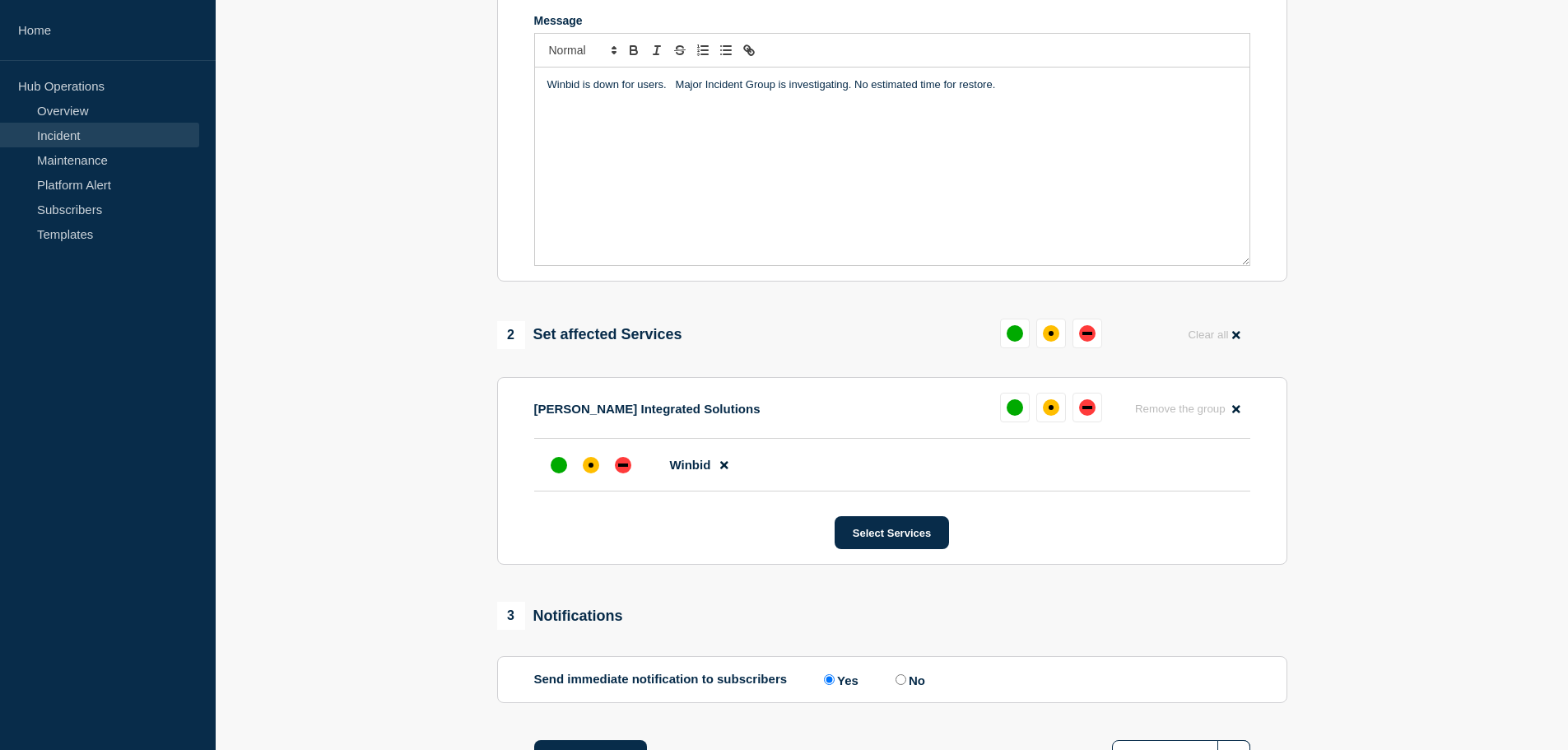
scroll to position [78, 0]
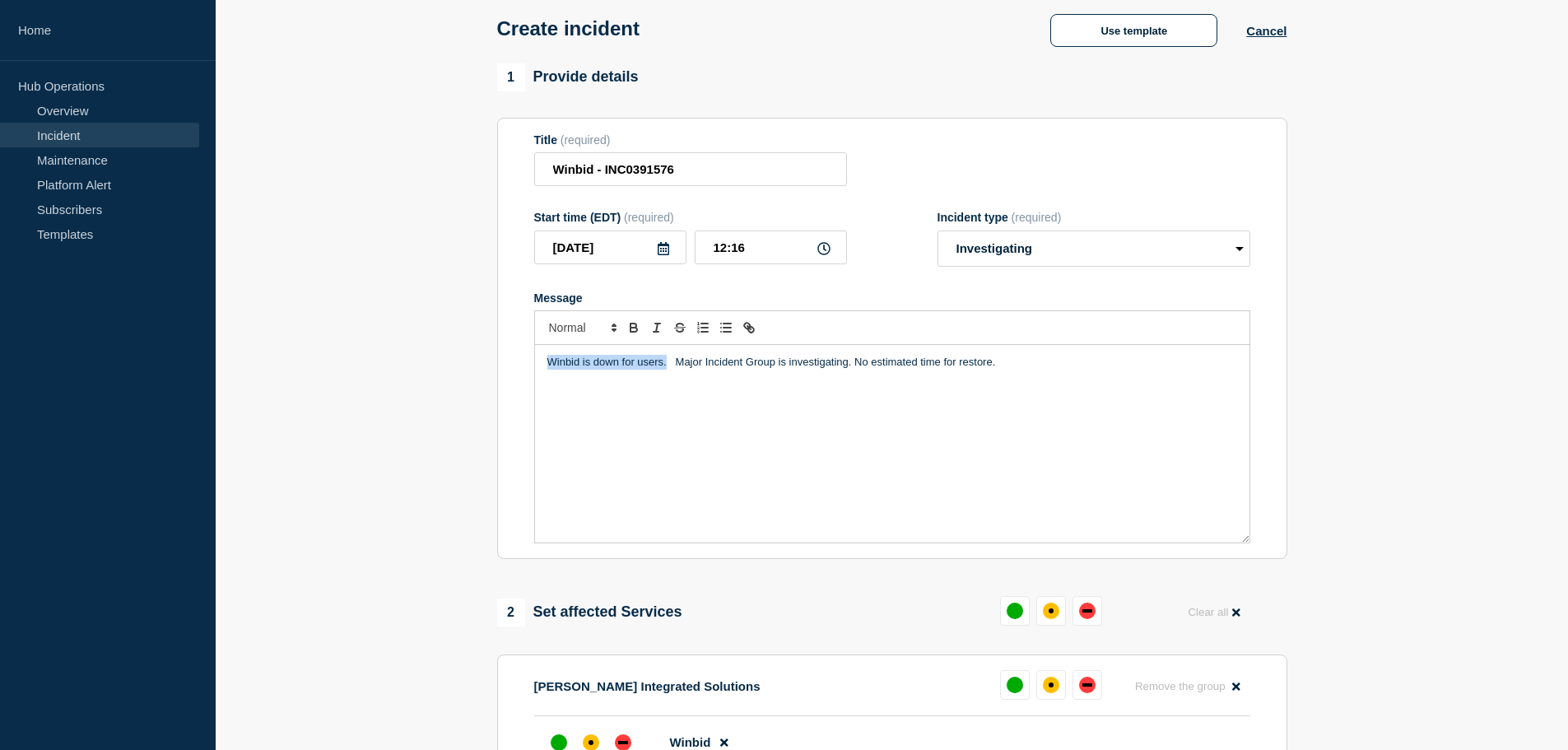
drag, startPoint x: 546, startPoint y: 373, endPoint x: 665, endPoint y: 372, distance: 119.0
click at [665, 372] on div "Winbid is down for users. Major Incident Group is investigating. No estimated t…" at bounding box center [892, 443] width 714 height 197
click at [727, 367] on p "The SIS users cannot access Winbid. Sports Turf users are not impacted at this …" at bounding box center [892, 370] width 689 height 30
drag, startPoint x: 590, startPoint y: 386, endPoint x: 519, endPoint y: 358, distance: 76.3
click at [519, 358] on section "Title (required) Winbid - INC0391576 Start time (EDT) (required) 2025-09-18 12:…" at bounding box center [892, 338] width 790 height 441
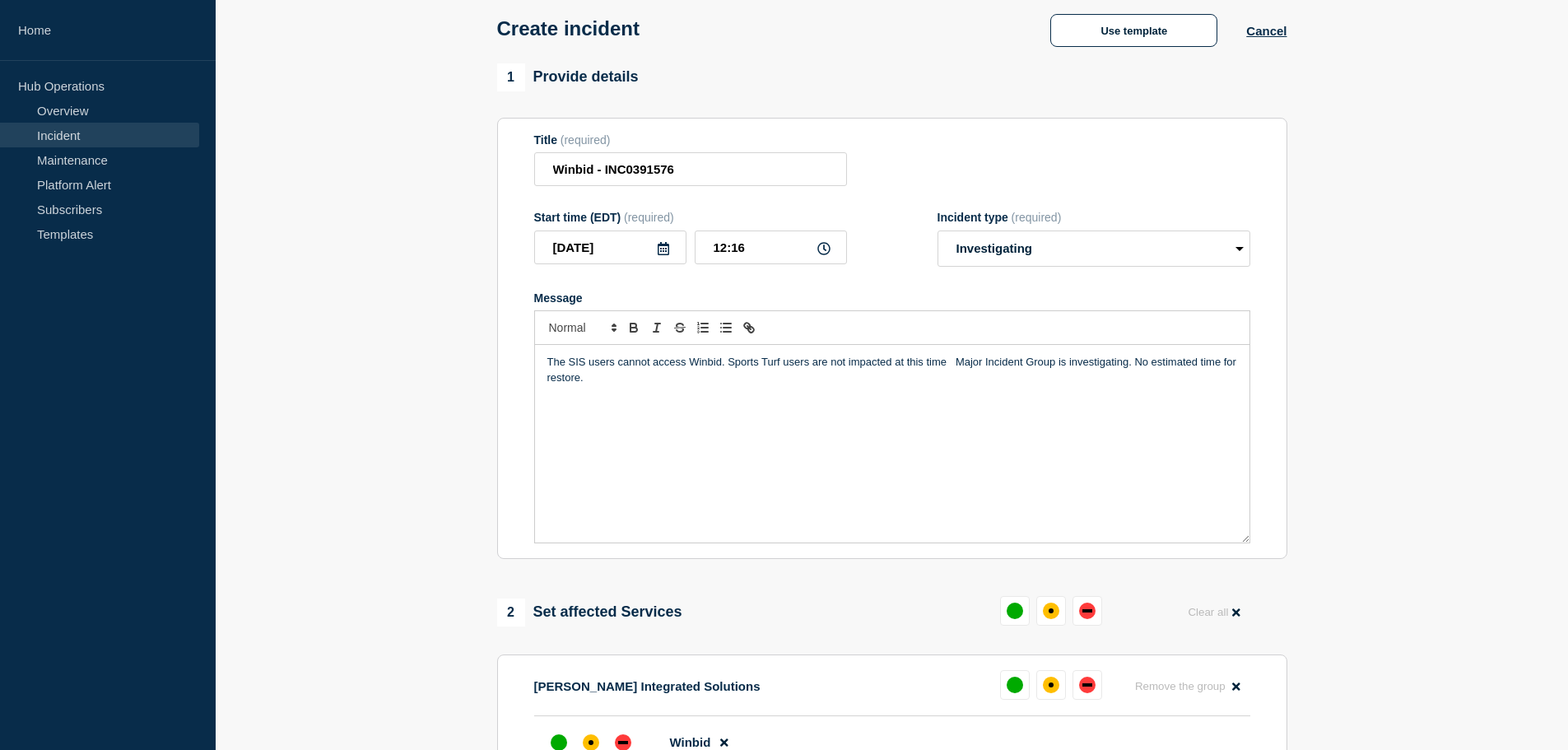
copy p "The SIS users cannot access Winbid. Sports Turf users are not impacted at this …"
drag, startPoint x: 732, startPoint y: 367, endPoint x: 742, endPoint y: 378, distance: 14.9
click at [732, 367] on p "The SIS users cannot access Winbid. Sports Turf users are not impacted at this …" at bounding box center [892, 370] width 689 height 30
click at [728, 369] on p "The SIS users cannot access Winbid. Sports Turf users are not impacted at this …" at bounding box center [892, 370] width 689 height 30
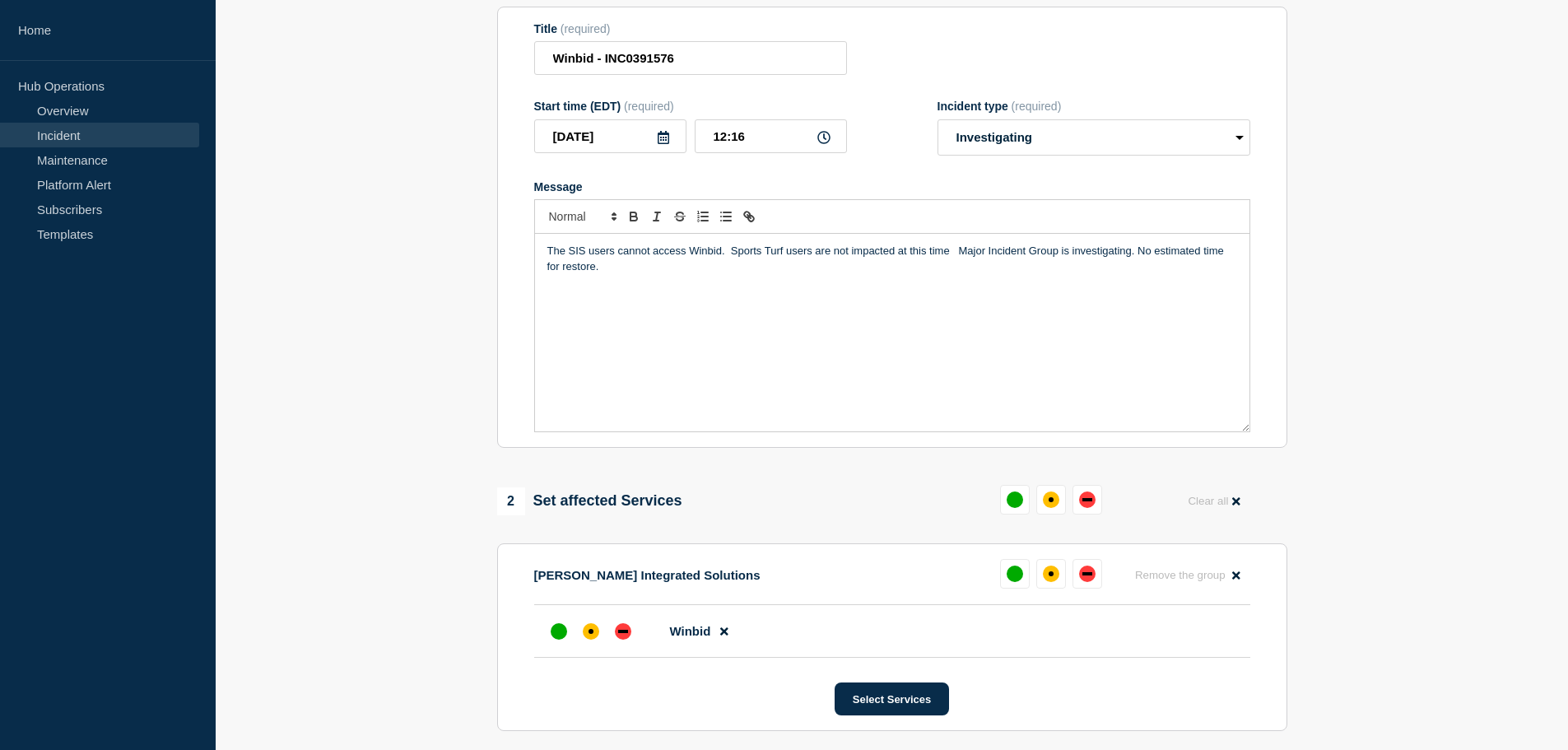
scroll to position [490, 0]
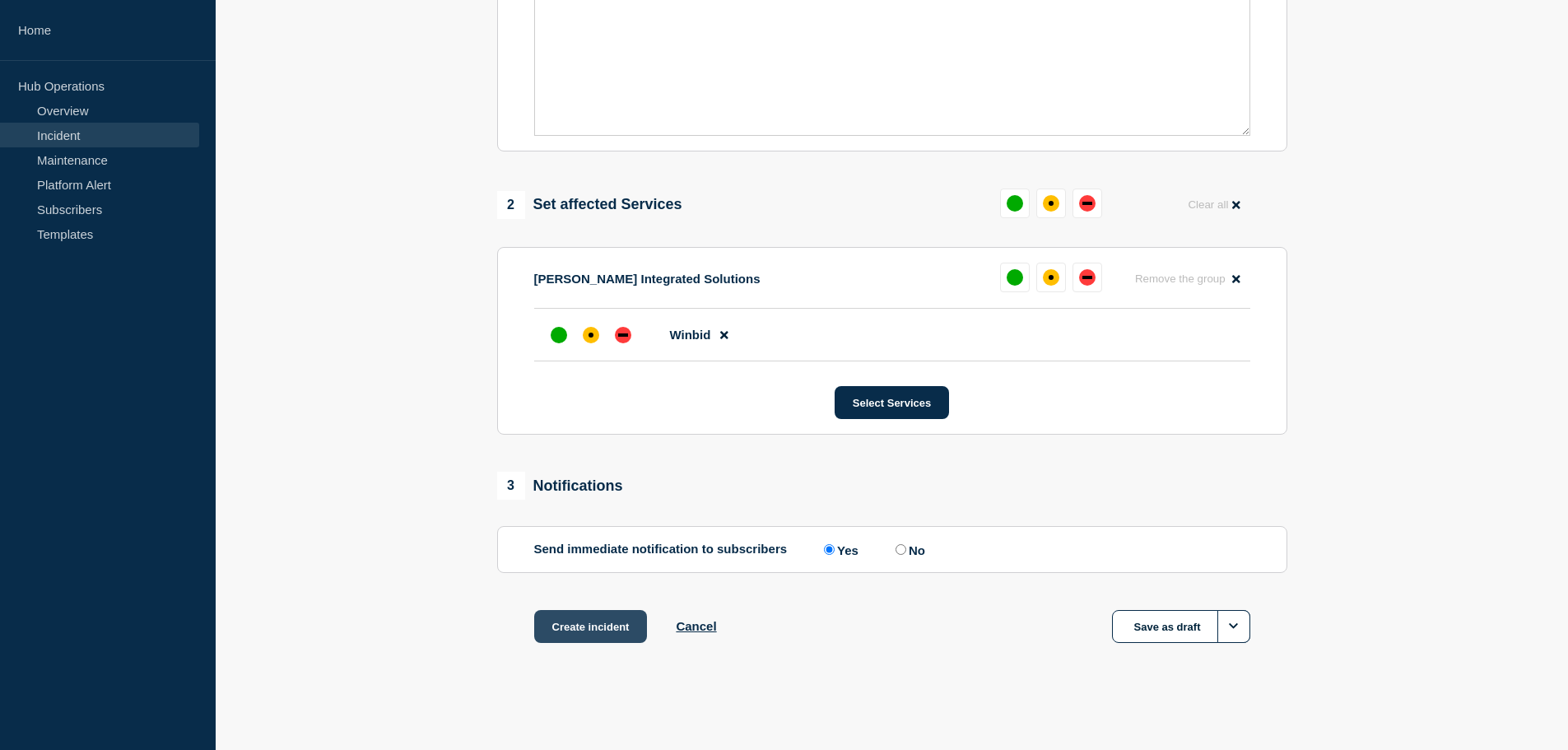
click at [588, 619] on button "Create incident" at bounding box center [590, 626] width 113 height 33
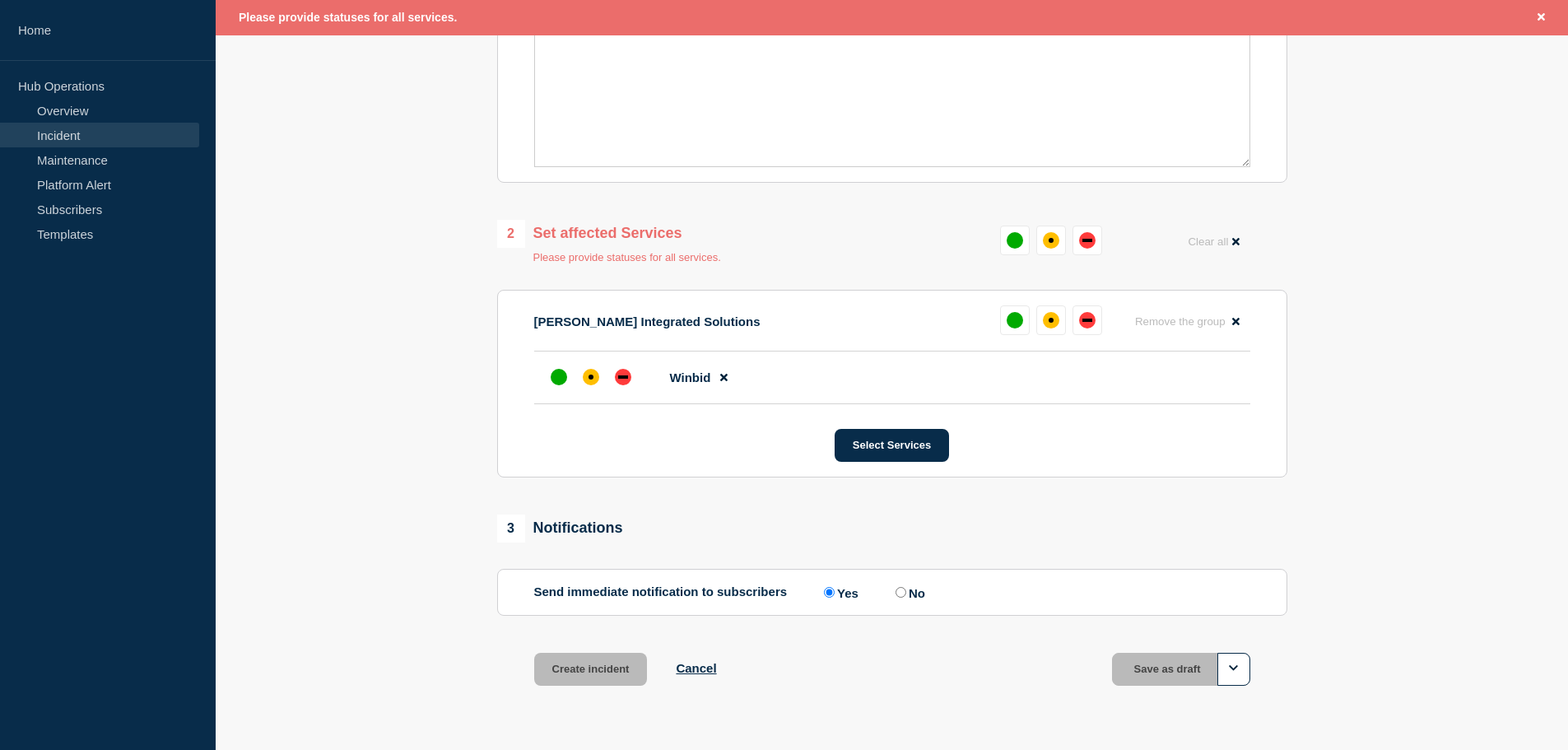
scroll to position [525, 0]
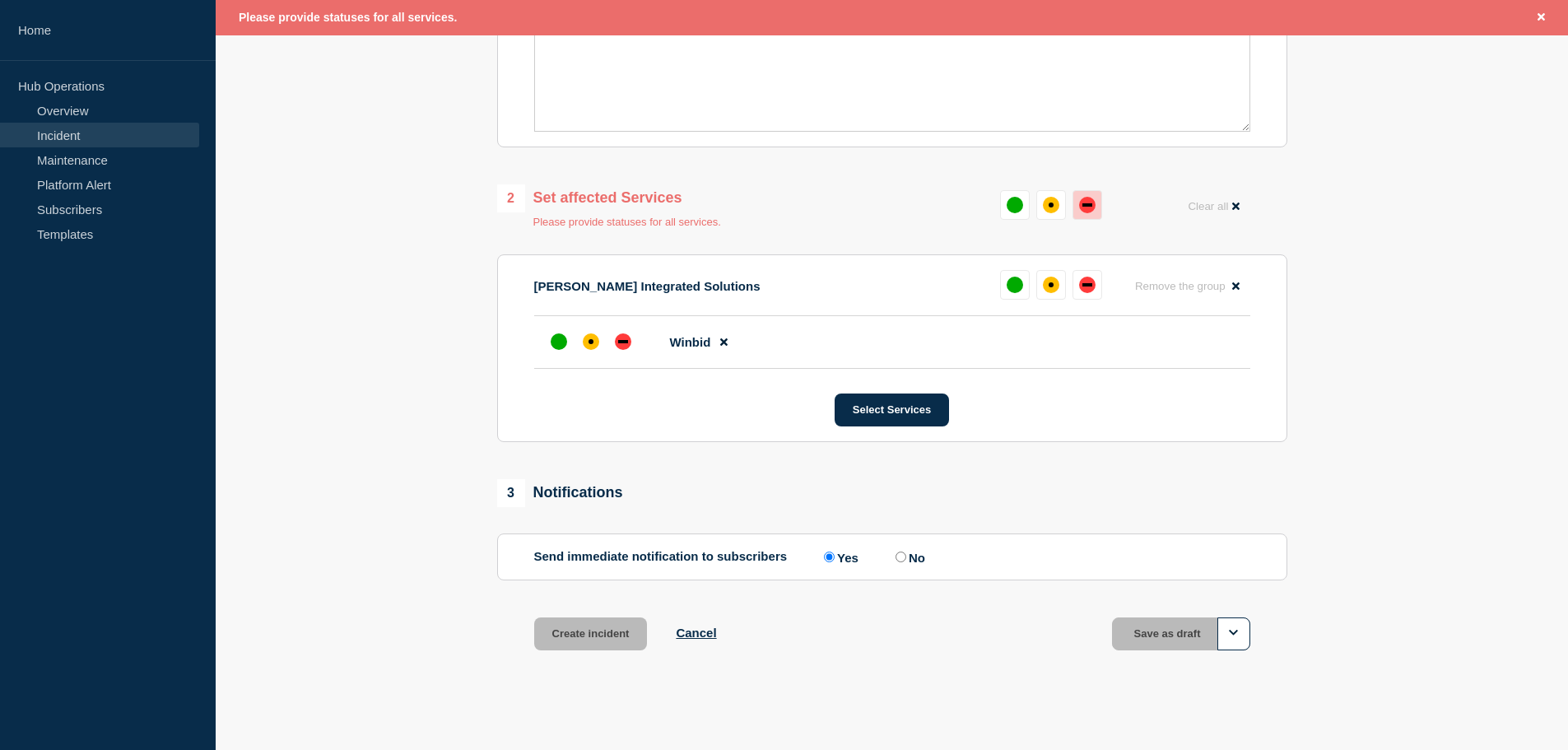
click at [1096, 214] on button at bounding box center [1086, 204] width 29 height 29
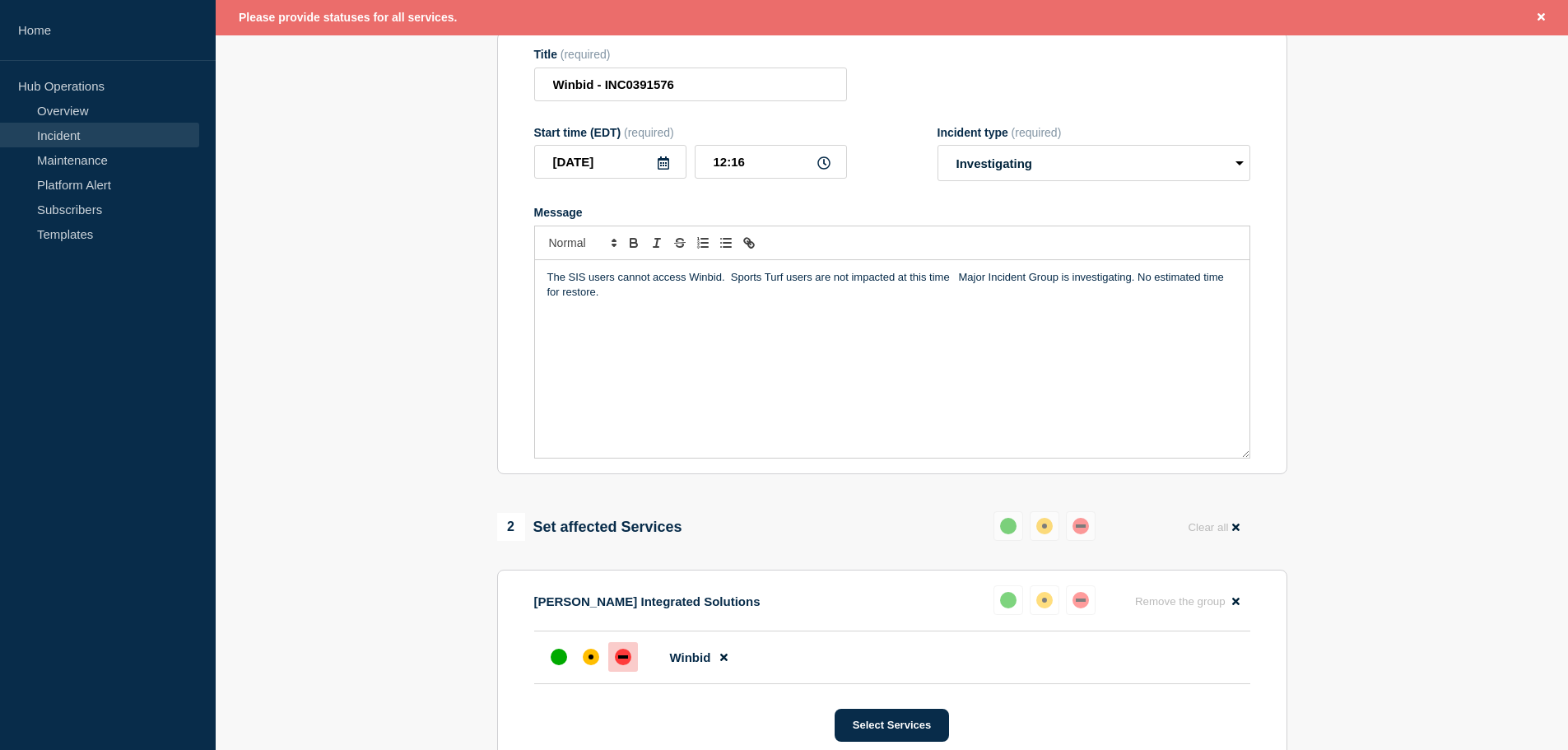
scroll to position [278, 0]
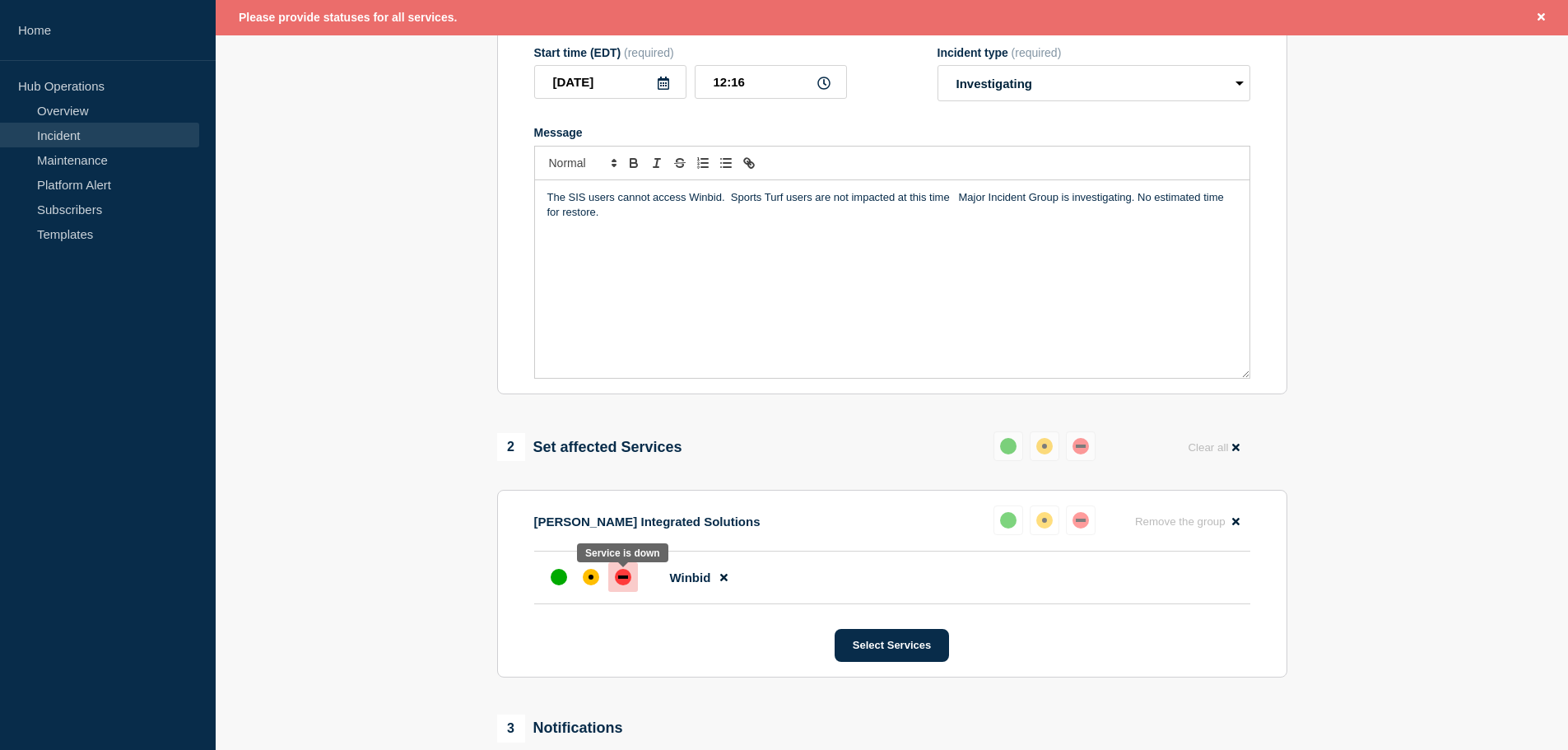
click at [628, 585] on div "down" at bounding box center [623, 577] width 16 height 16
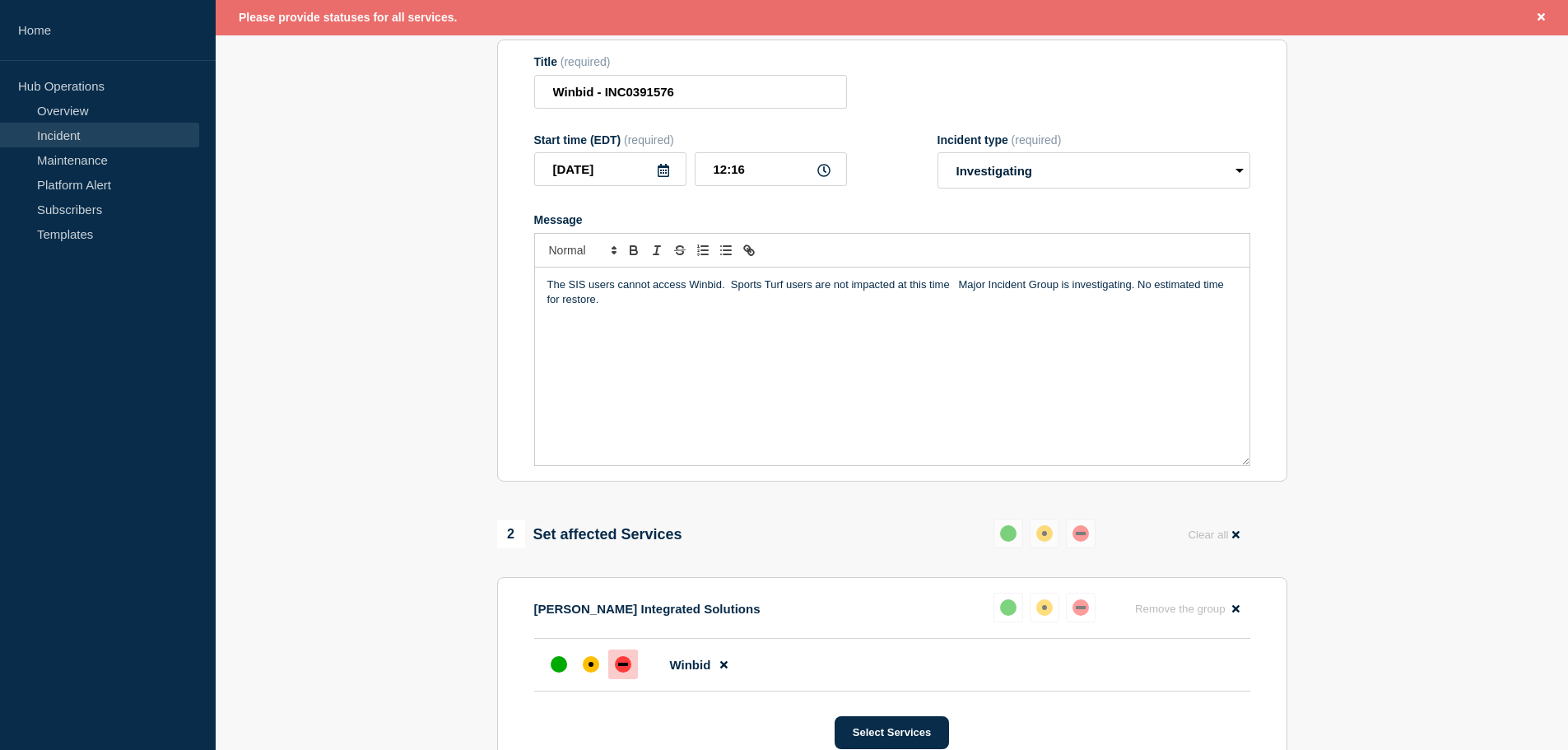
scroll to position [494, 0]
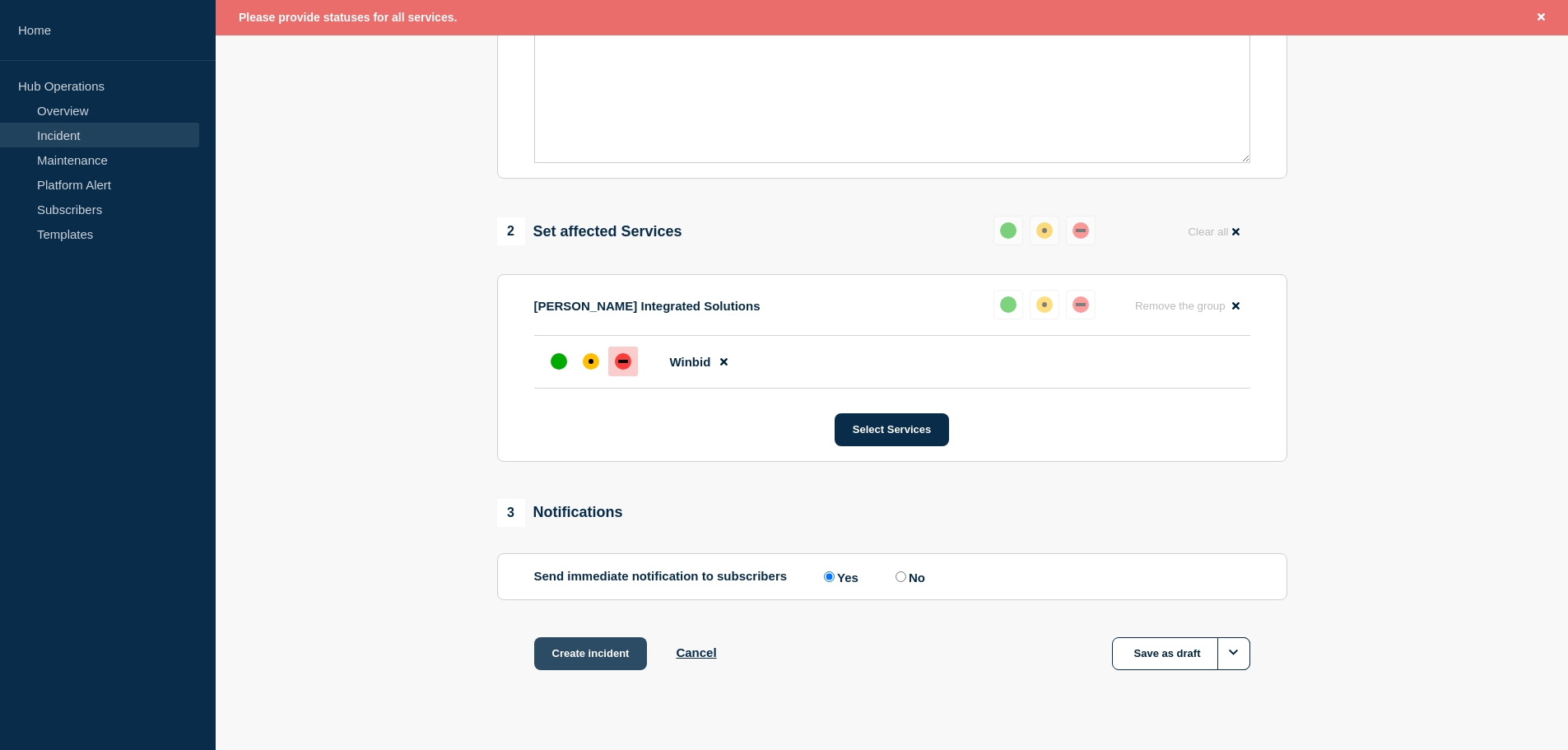
click at [594, 658] on button "Create incident" at bounding box center [590, 653] width 113 height 33
